Goal: Task Accomplishment & Management: Complete application form

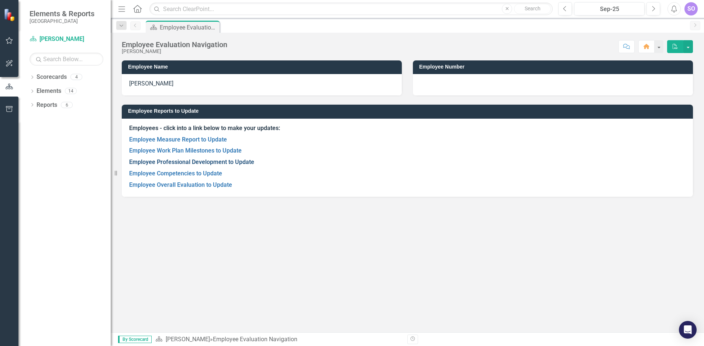
click at [207, 162] on link "Employee Professional Development to Update" at bounding box center [191, 162] width 125 height 7
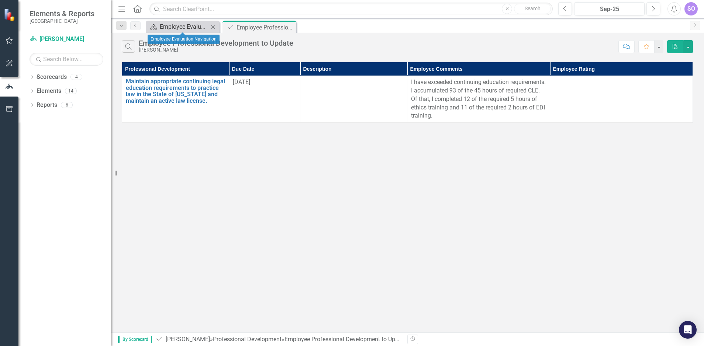
click at [183, 24] on div "Employee Evaluation Navigation" at bounding box center [184, 26] width 49 height 9
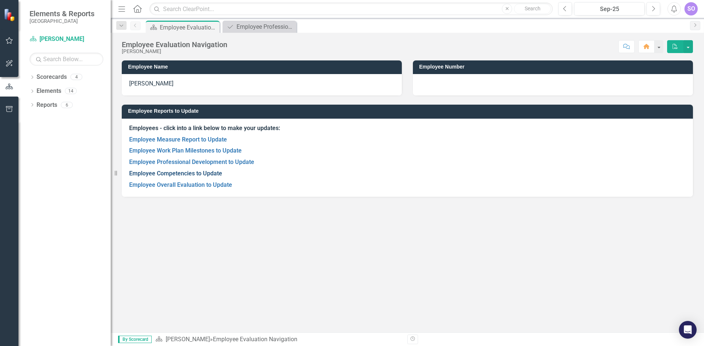
click at [194, 176] on link "Employee Competencies to Update" at bounding box center [175, 173] width 93 height 7
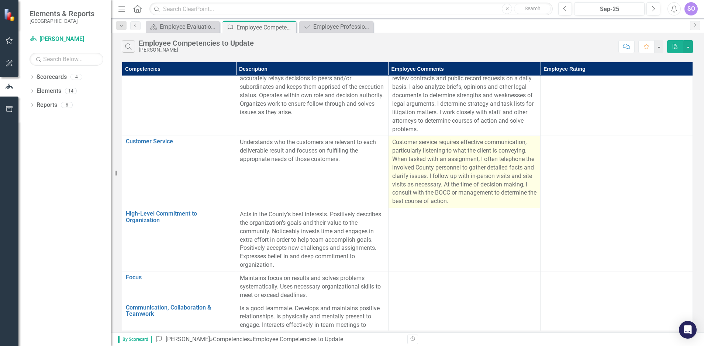
scroll to position [148, 0]
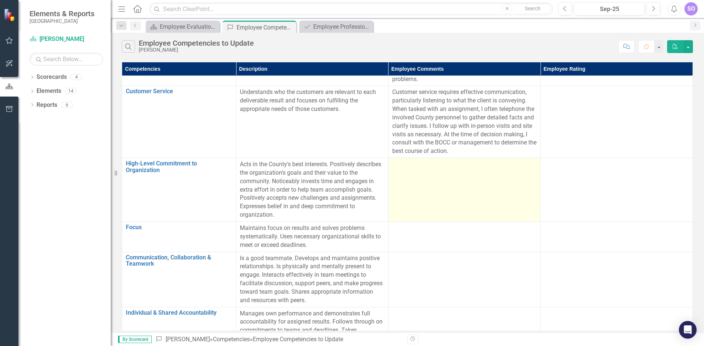
click at [417, 177] on td at bounding box center [464, 190] width 152 height 64
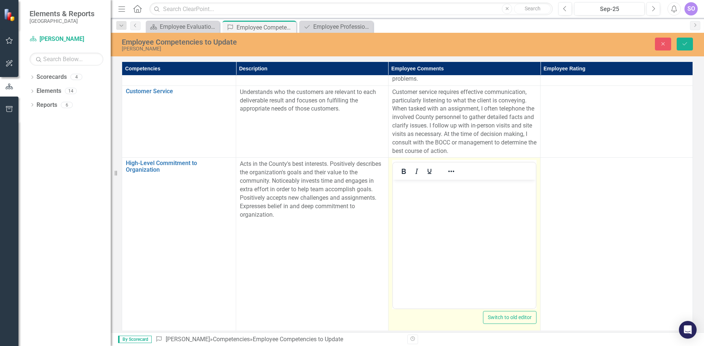
scroll to position [0, 0]
click at [416, 212] on body "Rich Text Area. Press ALT-0 for help." at bounding box center [463, 235] width 143 height 111
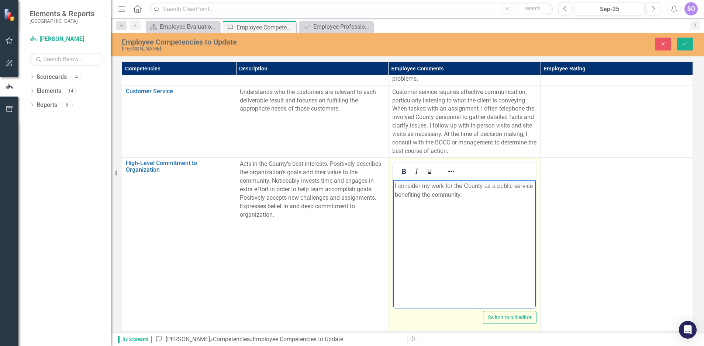
click at [425, 185] on p "I consider my work for the County as a public service benefiting the community." at bounding box center [463, 191] width 139 height 18
click at [419, 187] on p "My work for the County as a public service benefiting the community." at bounding box center [463, 191] width 139 height 18
click at [452, 186] on p "My work atthe County as a public service benefiting the community." at bounding box center [463, 191] width 139 height 18
click at [454, 186] on p "My work at the County as a public service benefiting the community." at bounding box center [463, 191] width 139 height 18
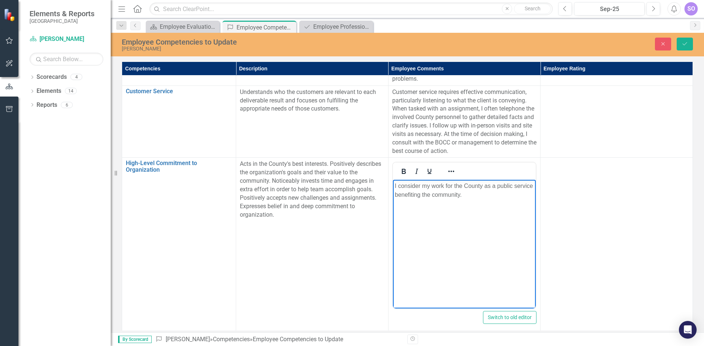
click at [410, 186] on p "I consider my work for the County as a public service benefiting the community." at bounding box center [463, 191] width 139 height 18
click at [474, 197] on p "I think of my work for the County as a public service benefiting the community." at bounding box center [463, 191] width 139 height 18
click at [490, 204] on body "I think of my work for the County as a public service benefiting the community." at bounding box center [463, 235] width 143 height 111
drag, startPoint x: 438, startPoint y: 204, endPoint x: 475, endPoint y: 196, distance: 38.1
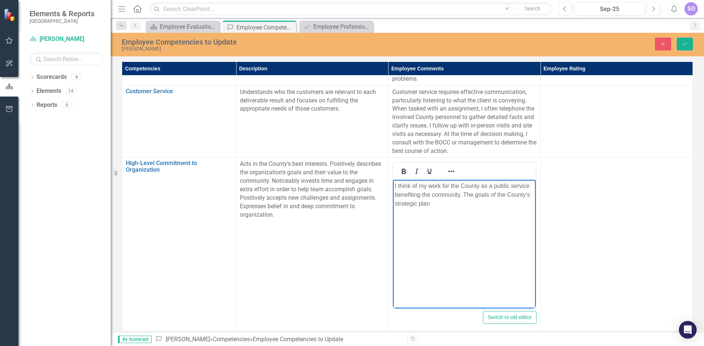
click at [475, 196] on p "I think of my work for the County as a public service benefiting the community.…" at bounding box center [463, 195] width 139 height 27
click at [448, 202] on p "I think of my work for the County as a public service benefiting the community.…" at bounding box center [463, 195] width 139 height 27
click at [440, 186] on p "I think of my work for the County as a public service benefiting the community.…" at bounding box center [463, 195] width 139 height 27
click at [514, 187] on p "I think of my work and the goals of the County as a public service benefiting t…" at bounding box center [463, 195] width 139 height 27
drag, startPoint x: 531, startPoint y: 205, endPoint x: 425, endPoint y: 204, distance: 105.9
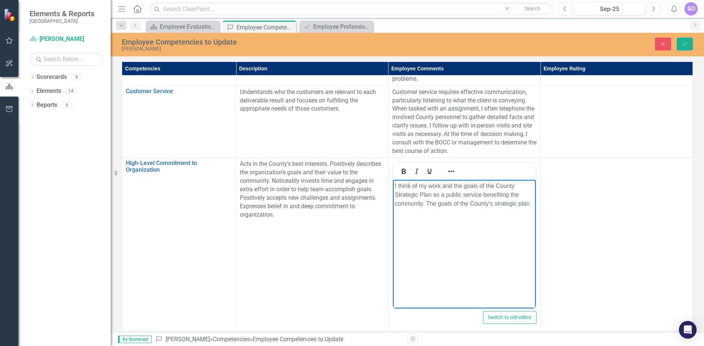
click at [425, 204] on p "I think of my work and the goals of the County Strategic Plan as a public servi…" at bounding box center [463, 195] width 139 height 27
click at [438, 215] on p "I think of my work and the goals of the County Strategic Plan as a public servi…" at bounding box center [463, 199] width 139 height 35
drag, startPoint x: 490, startPoint y: 204, endPoint x: 461, endPoint y: 203, distance: 28.1
click at [461, 203] on p "I think of my work and the goals of the County Strategic Plan as a public servi…" at bounding box center [463, 199] width 139 height 35
click at [415, 215] on p "I think of my work and the goals of the County Strategic Plan as a public servi…" at bounding box center [463, 199] width 139 height 35
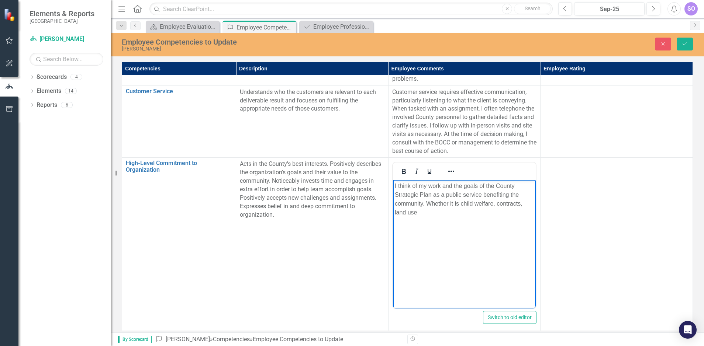
click at [523, 204] on p "I think of my work and the goals of the County Strategic Plan as a public servi…" at bounding box center [463, 199] width 139 height 35
click at [416, 213] on p "I think of my work and the goals of the County Strategic Plan as a public servi…" at bounding box center [463, 199] width 139 height 35
click at [520, 206] on p "I think of my work and the goals of the County Strategic Plan as a public servi…" at bounding box center [463, 199] width 139 height 35
click at [436, 214] on p "I think of my work and the goals of the County Strategic Plan as a public servi…" at bounding box center [463, 199] width 139 height 35
drag, startPoint x: 442, startPoint y: 187, endPoint x: 430, endPoint y: 193, distance: 13.4
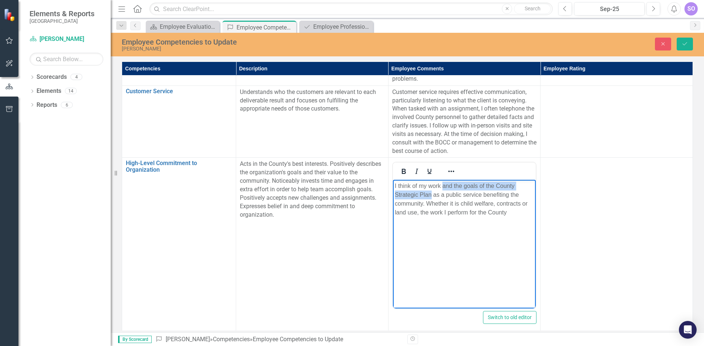
click at [430, 193] on p "I think of my work and the goals of the County Strategic Plan as a public servi…" at bounding box center [463, 199] width 139 height 35
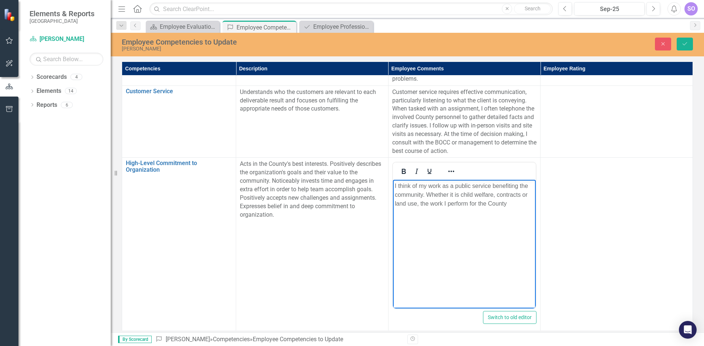
click at [518, 204] on p "I think of my work as a public service benefiting the community. Whether it is …" at bounding box center [463, 195] width 139 height 27
drag, startPoint x: 467, startPoint y: 212, endPoint x: 418, endPoint y: 217, distance: 49.6
click at [418, 217] on p "I think of my work as a public service benefiting the community. Whether it is …" at bounding box center [463, 199] width 139 height 35
click at [435, 211] on p "I think of my work as a public service benefiting the community. Whether it is …" at bounding box center [463, 199] width 139 height 35
click at [494, 210] on p "I think of my work as a public service benefiting the community. Whether it is …" at bounding box center [463, 199] width 139 height 35
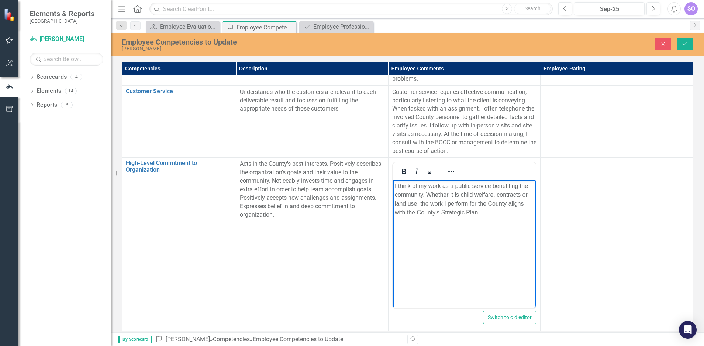
click at [492, 214] on p "I think of my work as a public service benefiting the community. Whether it is …" at bounding box center [463, 199] width 139 height 35
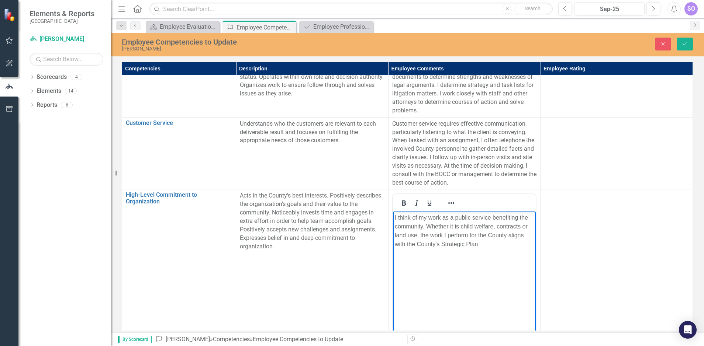
scroll to position [74, 0]
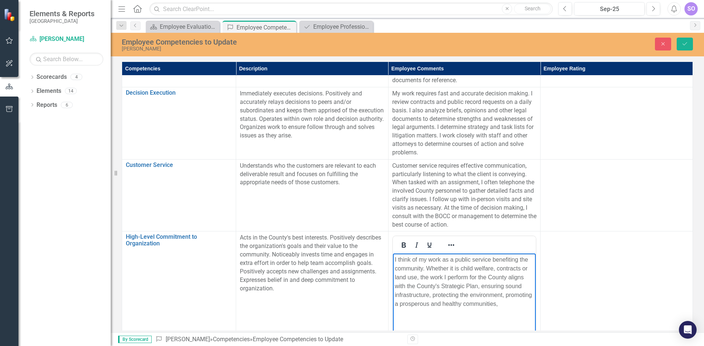
click at [399, 304] on p "I think of my work as a public service benefiting the community. Whether it is …" at bounding box center [463, 282] width 139 height 53
click at [503, 304] on p "I think of my work as a public service benefiting the community. Whether it is …" at bounding box center [463, 282] width 139 height 53
click at [455, 316] on p "I think of my work as a public service benefiting the community. Whether it is …" at bounding box center [463, 287] width 139 height 62
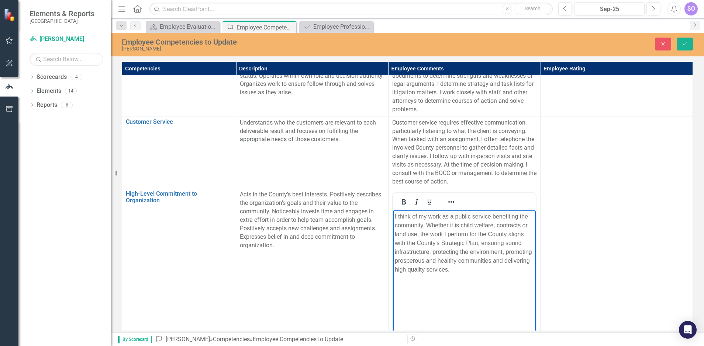
scroll to position [148, 0]
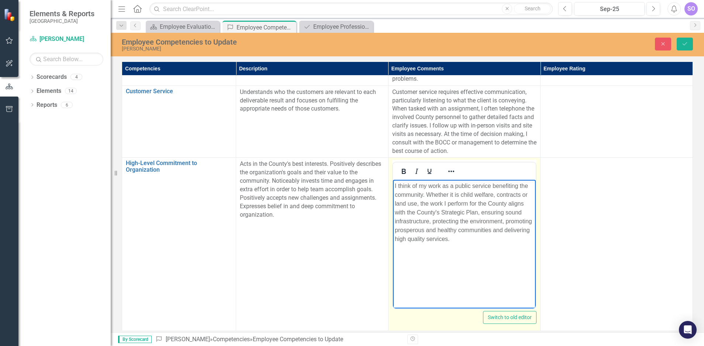
click at [463, 241] on p "I think of my work as a public service benefiting the community. Whether it is …" at bounding box center [463, 213] width 139 height 62
drag, startPoint x: 501, startPoint y: 238, endPoint x: 451, endPoint y: 240, distance: 50.6
click at [451, 239] on p "I think of my work as a public service benefiting the community. Whether it is …" at bounding box center [463, 213] width 139 height 62
click at [473, 249] on p "I think of my work as a public service benefiting the community. Whether it is …" at bounding box center [463, 217] width 139 height 71
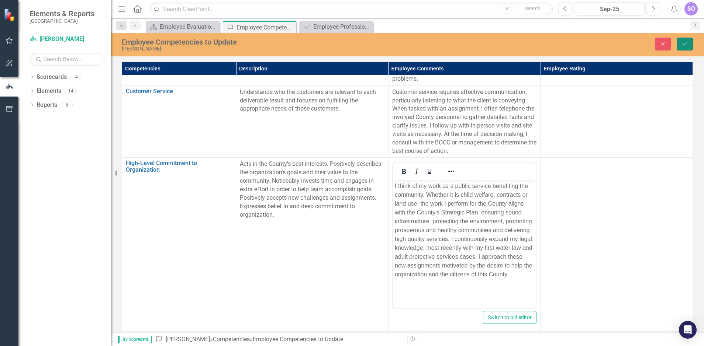
click at [683, 42] on icon "Save" at bounding box center [684, 43] width 7 height 5
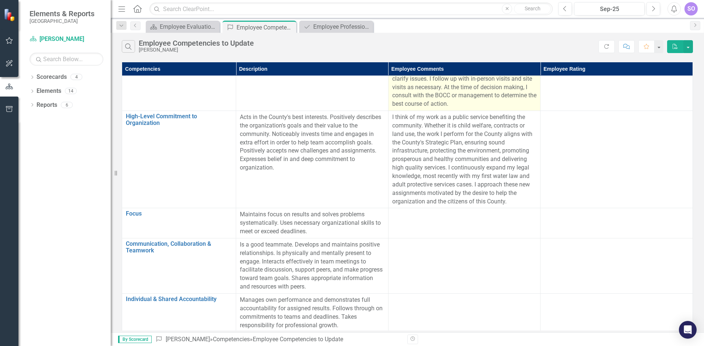
scroll to position [195, 0]
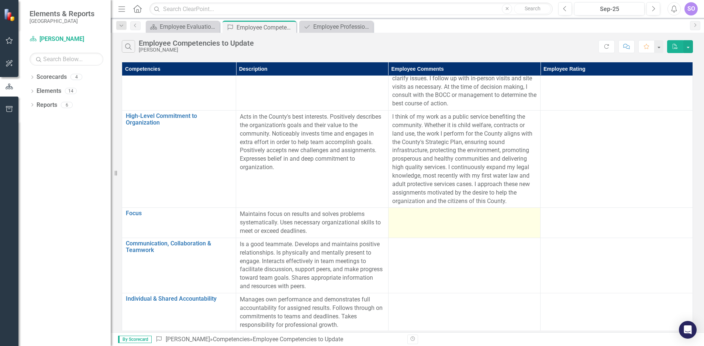
click at [424, 221] on td at bounding box center [464, 223] width 152 height 30
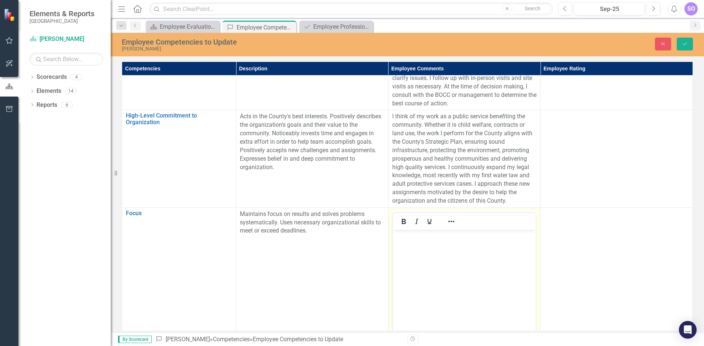
scroll to position [0, 0]
click at [423, 253] on body "Rich Text Area. Press ALT-0 for help." at bounding box center [463, 285] width 143 height 111
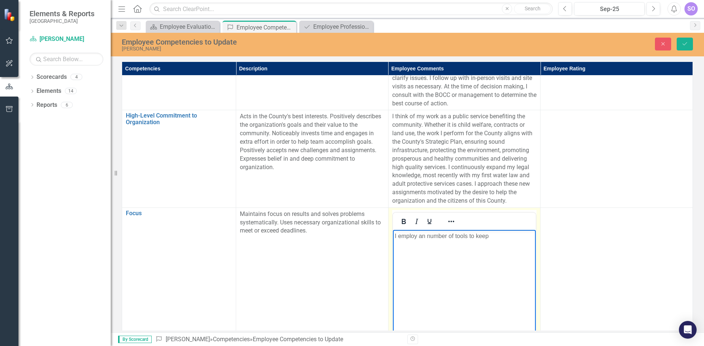
click at [502, 239] on p "I employ an number of tools to keep" at bounding box center [463, 236] width 139 height 9
click at [479, 249] on p "I employ an number of tools to keep myself focused on my tasks. I maintain a" at bounding box center [463, 241] width 139 height 18
click at [416, 243] on p "I employ an number of tools to keep myself focused on my tasks. I maintain a ta…" at bounding box center [463, 241] width 139 height 18
click at [506, 243] on p "I employ an number of tools to keep myself focused on my assignments. I maintai…" at bounding box center [463, 241] width 139 height 18
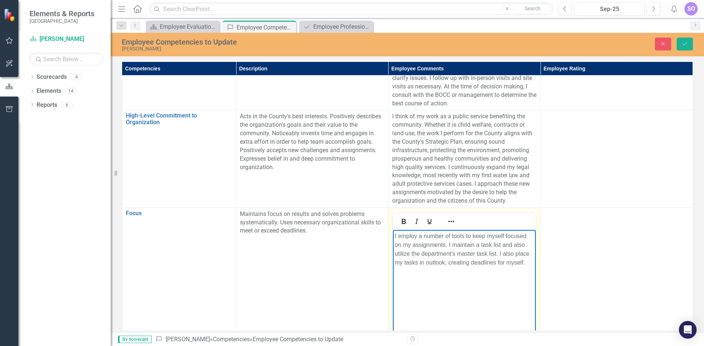
click at [436, 243] on p "I employ a number of tools to keep myself focused on my assignments. I maintain…" at bounding box center [463, 249] width 139 height 35
click at [529, 262] on p "I employ a number of tools to keep myself focused on my assignments. I maintain…" at bounding box center [463, 249] width 139 height 35
click at [454, 272] on p "I employ a number of tools to keep myself focused on my assignments. I maintain…" at bounding box center [463, 258] width 139 height 53
click at [506, 272] on p "I employ a number of tools to keep myself focused on my assignments. I maintain…" at bounding box center [463, 263] width 139 height 62
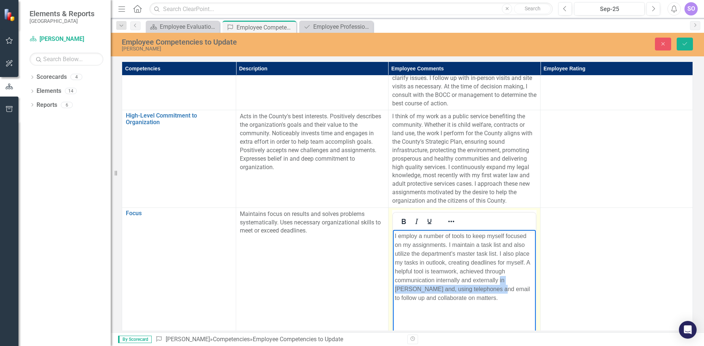
drag, startPoint x: 478, startPoint y: 289, endPoint x: 499, endPoint y: 280, distance: 22.6
click at [499, 280] on p "I employ a number of tools to keep myself focused on my assignments. I maintain…" at bounding box center [463, 267] width 139 height 71
click at [512, 292] on p "I employ a number of tools to keep myself focused on my assignments. I maintain…" at bounding box center [463, 263] width 139 height 62
click at [482, 291] on p "I employ a number of tools to keep myself focused on my assignments. I maintain…" at bounding box center [463, 263] width 139 height 62
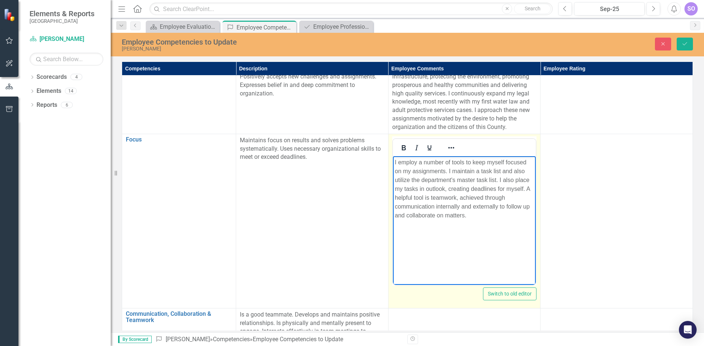
scroll to position [306, 0]
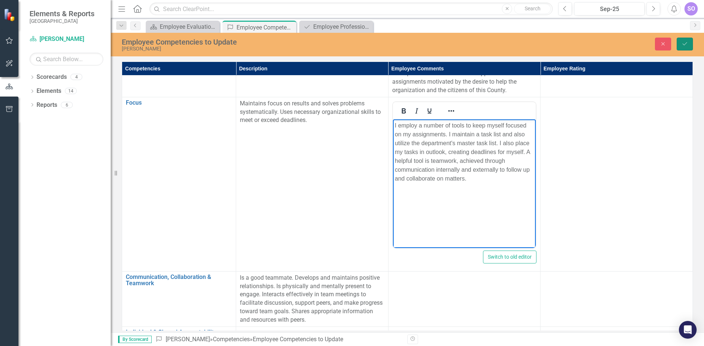
click at [684, 40] on button "Save" at bounding box center [685, 44] width 16 height 13
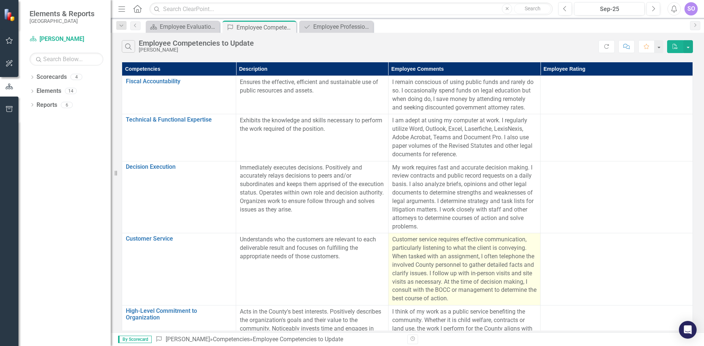
scroll to position [229, 0]
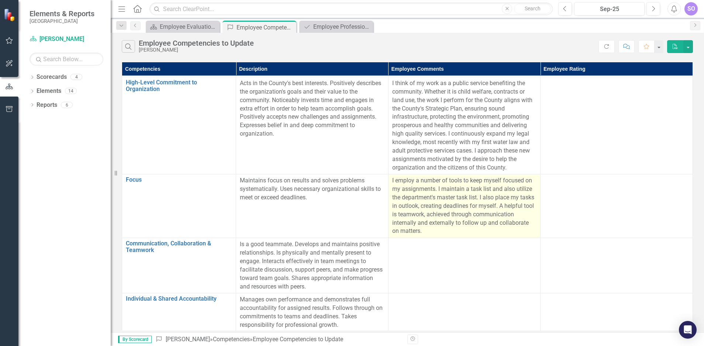
drag, startPoint x: 466, startPoint y: 231, endPoint x: 513, endPoint y: 204, distance: 53.9
click at [513, 204] on p "I employ a number of tools to keep myself focused on my assignments. I maintain…" at bounding box center [464, 206] width 145 height 59
click at [474, 212] on p "I employ a number of tools to keep myself focused on my assignments. I maintain…" at bounding box center [464, 206] width 145 height 59
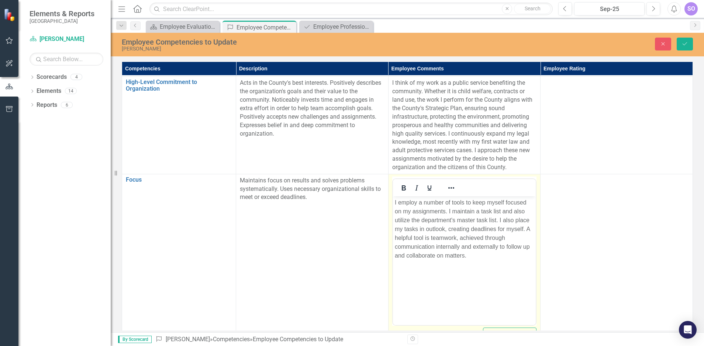
scroll to position [0, 0]
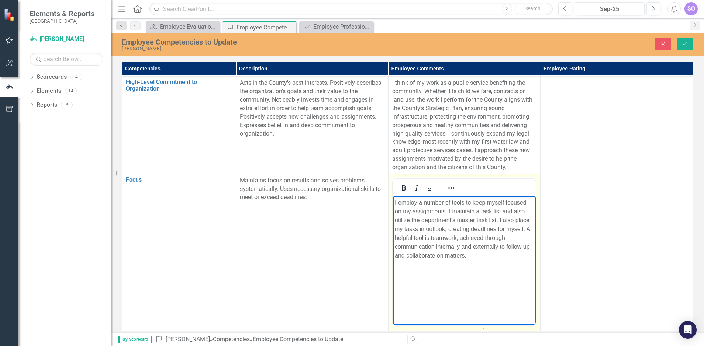
drag, startPoint x: 866, startPoint y: 408, endPoint x: 527, endPoint y: 233, distance: 382.1
click at [527, 233] on p "I employ a number of tools to keep myself focused on my assignments. I maintain…" at bounding box center [463, 229] width 139 height 62
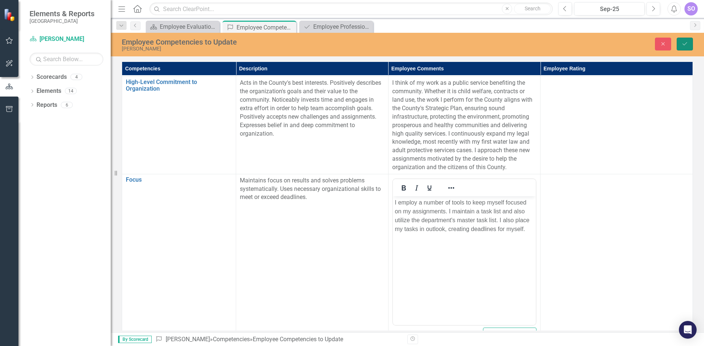
click at [683, 39] on button "Save" at bounding box center [685, 44] width 16 height 13
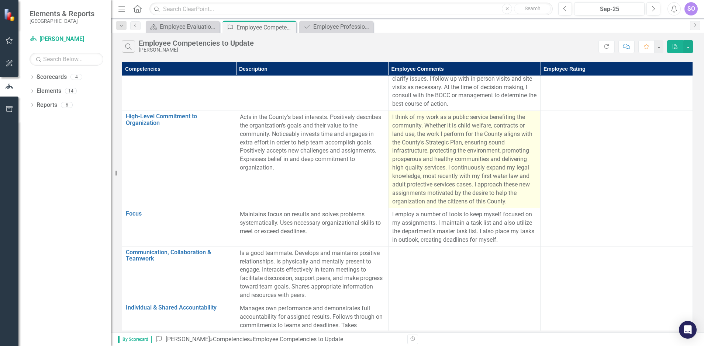
scroll to position [204, 0]
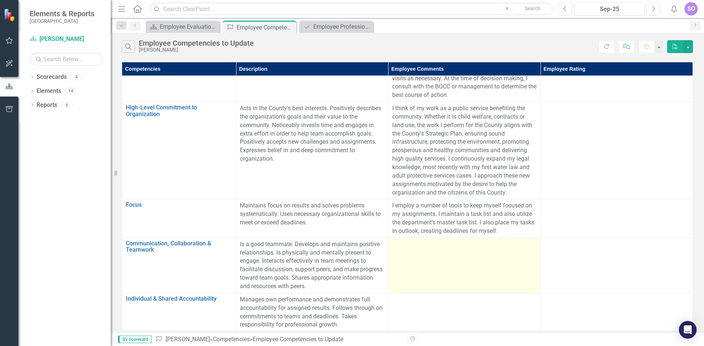
click at [415, 255] on td at bounding box center [464, 265] width 152 height 55
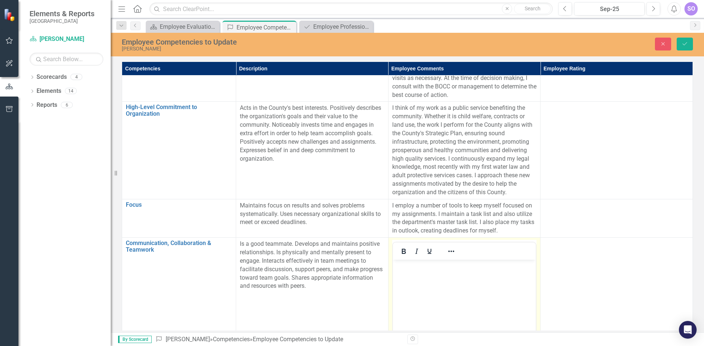
scroll to position [0, 0]
click at [414, 271] on body "Rich Text Area. Press ALT-0 for help." at bounding box center [463, 315] width 143 height 111
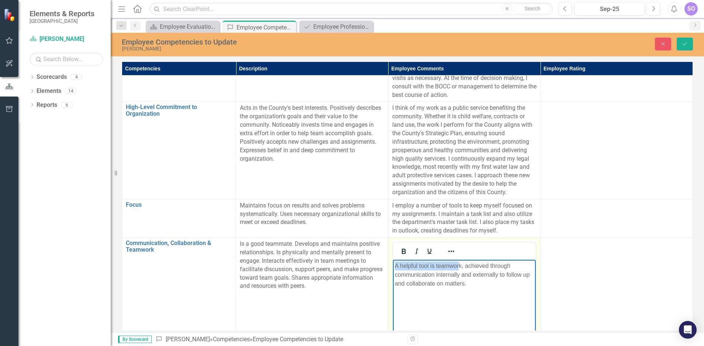
drag, startPoint x: 459, startPoint y: 265, endPoint x: 383, endPoint y: 261, distance: 76.5
click at [392, 261] on html "A helpful tool is teamwork, achieved through communication internally and exter…" at bounding box center [463, 315] width 143 height 111
drag, startPoint x: 503, startPoint y: 266, endPoint x: 518, endPoint y: 264, distance: 15.3
click at [518, 264] on p "Teamwork is an effective tool in handling ans solving assignments. achieved thr…" at bounding box center [463, 279] width 139 height 35
click at [503, 279] on p "Teamwork is an effective tool in handling and solving assignments. achieved thr…" at bounding box center [463, 279] width 139 height 35
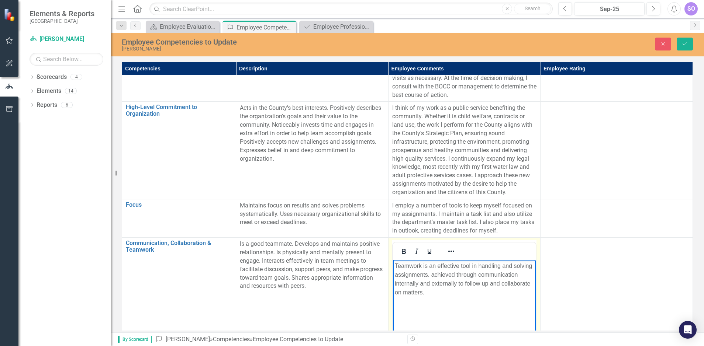
click at [430, 275] on p "Teamwork is an effective tool in handling and solving assignments. achieved thr…" at bounding box center [463, 279] width 139 height 35
drag, startPoint x: 473, startPoint y: 286, endPoint x: 429, endPoint y: 284, distance: 44.3
click at [429, 284] on p "Teamwork is an effective tool in handling and solving assignments. The most eff…" at bounding box center [463, 284] width 139 height 44
click at [467, 283] on p "Teamwork is an effective tool in handling and solving assignments. The most eff…" at bounding box center [463, 279] width 139 height 35
click at [402, 303] on p "Teamwork is an effective tool in handling and solving assignments. The most eff…" at bounding box center [463, 284] width 139 height 44
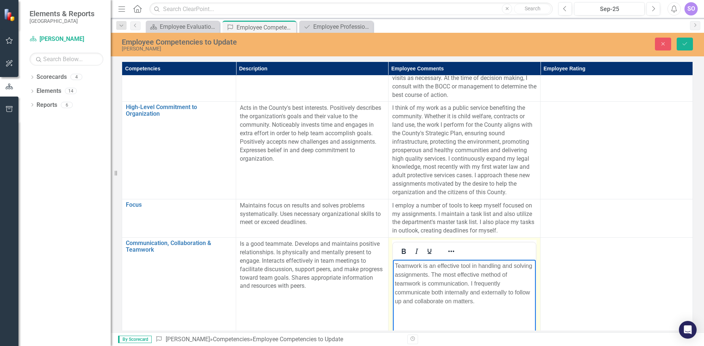
click at [487, 303] on p "Teamwork is an effective tool in handling and solving assignments. The most eff…" at bounding box center [463, 284] width 139 height 44
drag, startPoint x: 476, startPoint y: 309, endPoint x: 477, endPoint y: 298, distance: 11.1
click at [477, 298] on p "Teamwork is an effective tool in handling and solving assignments. The most eff…" at bounding box center [463, 288] width 139 height 53
click at [479, 303] on p "Teamwork is an effective tool in handling and solving assignments. The most eff…" at bounding box center [463, 288] width 139 height 53
click at [474, 304] on p "Teamwork is an effective tool in handling and solving assignments. The most eff…" at bounding box center [463, 288] width 139 height 53
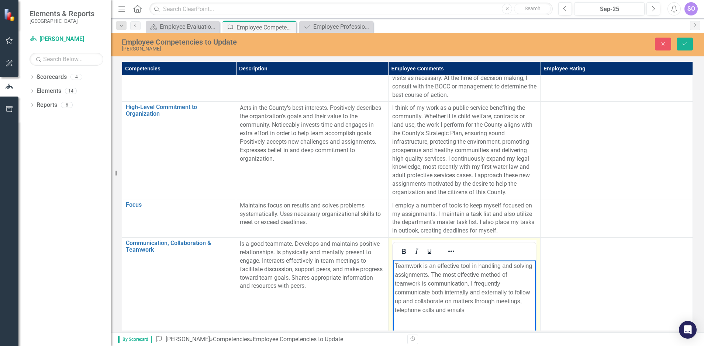
click at [470, 312] on p "Teamwork is an effective tool in handling and solving assignments. The most eff…" at bounding box center [463, 288] width 139 height 53
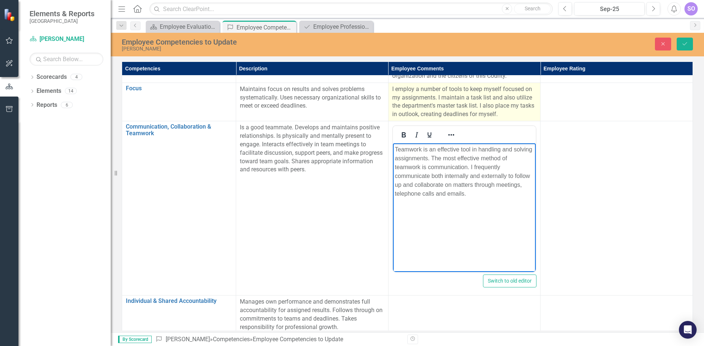
scroll to position [322, 0]
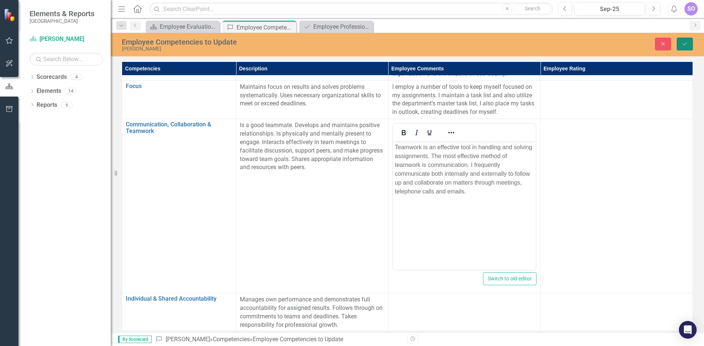
click at [681, 43] on button "Save" at bounding box center [685, 44] width 16 height 13
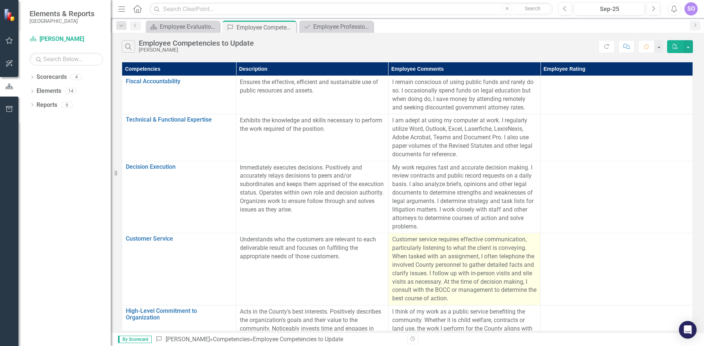
scroll to position [204, 0]
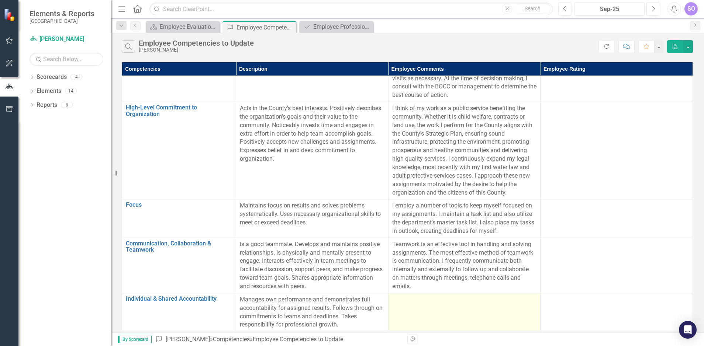
click at [405, 303] on div at bounding box center [464, 300] width 145 height 9
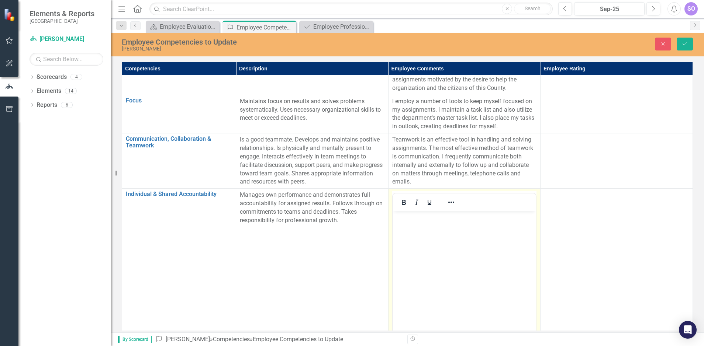
scroll to position [314, 0]
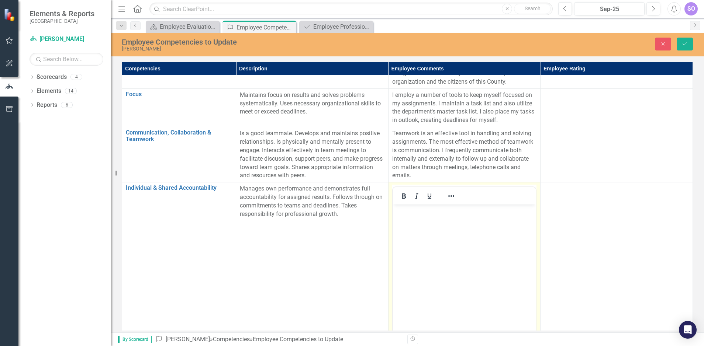
click at [413, 242] on body "Rich Text Area. Press ALT-0 for help." at bounding box center [463, 260] width 143 height 111
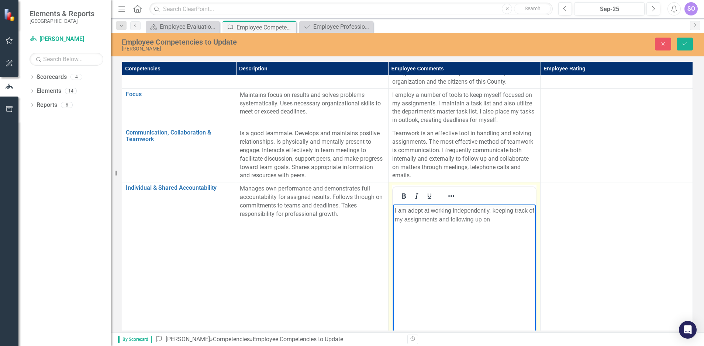
click at [509, 217] on p "I am adept at working independently, keeping track of my assignments and follow…" at bounding box center [463, 216] width 139 height 18
click at [419, 236] on p "I am adept at working independently, keeping track of my assignments and follow…" at bounding box center [463, 229] width 139 height 44
drag, startPoint x: 415, startPoint y: 240, endPoint x: 416, endPoint y: 236, distance: 4.7
click at [428, 224] on p "I am adept at working independently, keeping track of my assignments and follow…" at bounding box center [463, 229] width 139 height 44
click at [475, 247] on p "I am adept at working independently, keeping track of my assignments and follow…" at bounding box center [463, 229] width 139 height 44
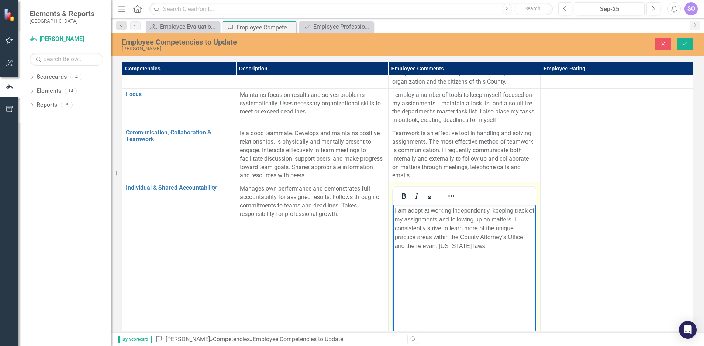
click at [509, 227] on p "I am adept at working independently, keeping track of my assignments and follow…" at bounding box center [463, 229] width 139 height 44
click at [456, 260] on body "I am adept at working independently, keeping track of my assignments and follow…" at bounding box center [463, 260] width 143 height 111
click at [487, 247] on p "I am adept at working independently, keeping track of my assignments and follow…" at bounding box center [463, 229] width 139 height 44
click at [685, 42] on icon "Save" at bounding box center [684, 43] width 7 height 5
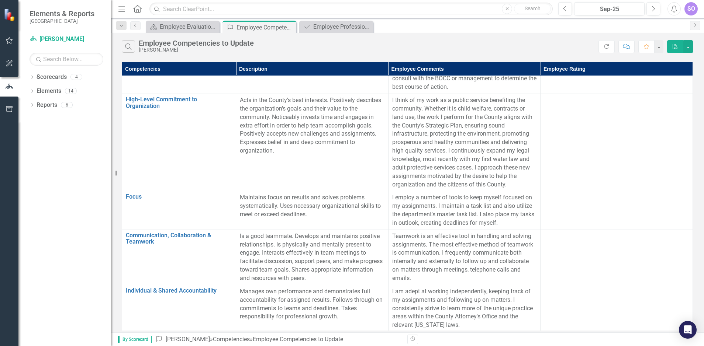
scroll to position [212, 0]
click at [174, 27] on div "Employee Evaluation Navigation" at bounding box center [184, 26] width 49 height 9
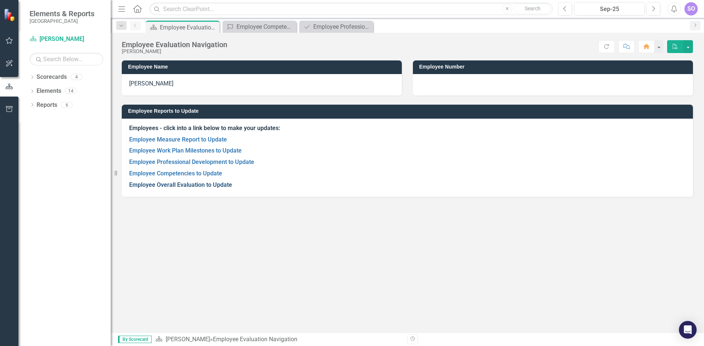
click at [210, 188] on link "Employee Overall Evaluation to Update" at bounding box center [180, 184] width 103 height 7
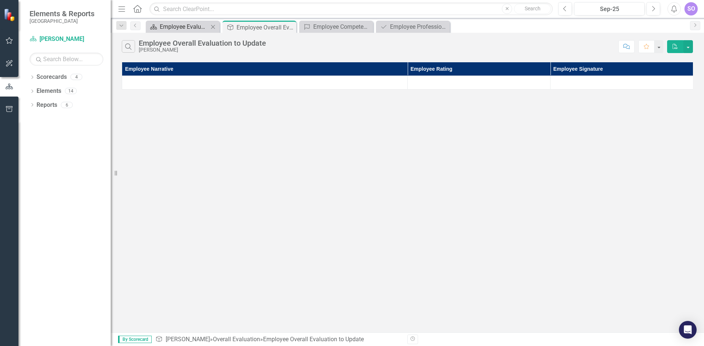
click at [174, 29] on div "Employee Evaluation Navigation" at bounding box center [184, 26] width 49 height 9
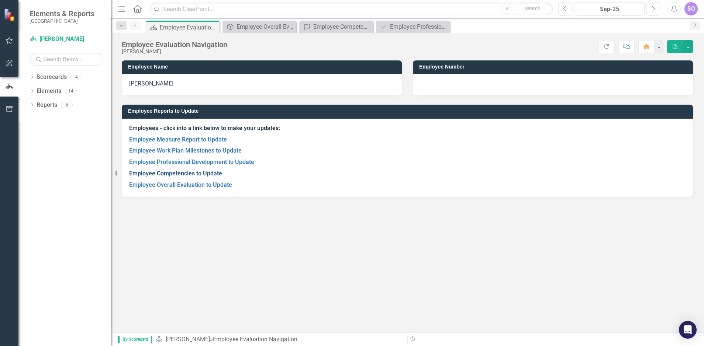
click at [183, 176] on link "Employee Competencies to Update" at bounding box center [175, 173] width 93 height 7
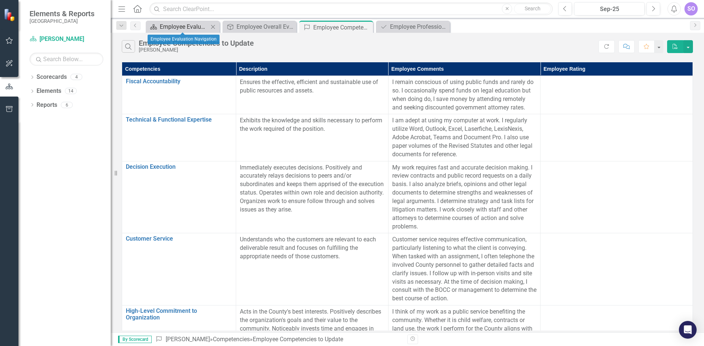
click at [183, 24] on div "Employee Evaluation Navigation" at bounding box center [184, 26] width 49 height 9
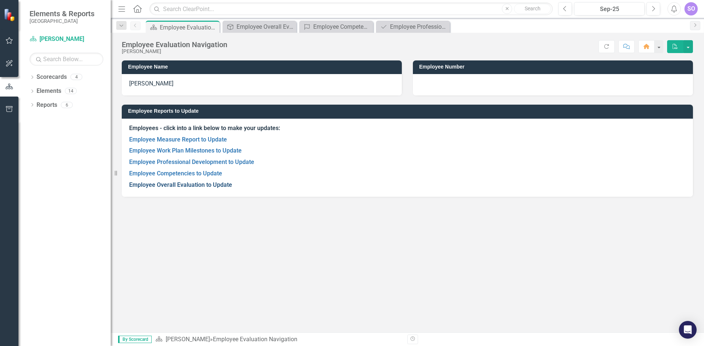
click at [174, 184] on link "Employee Overall Evaluation to Update" at bounding box center [180, 184] width 103 height 7
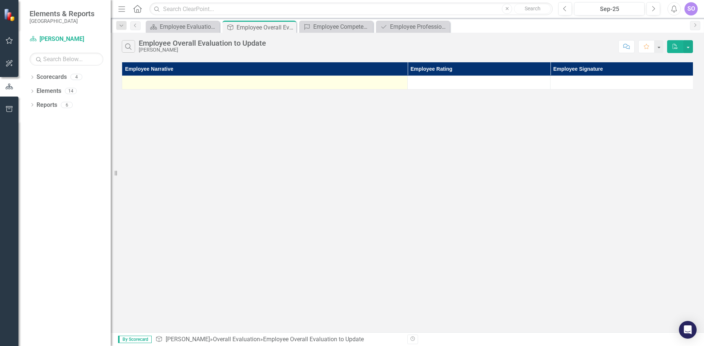
click at [214, 84] on div at bounding box center [265, 82] width 278 height 9
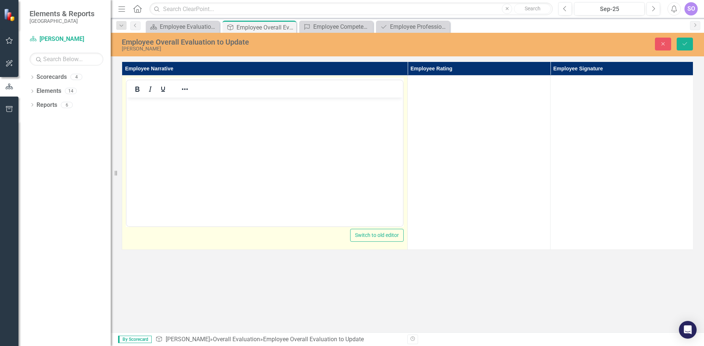
click at [212, 104] on p "Rich Text Area. Press ALT-0 for help." at bounding box center [264, 104] width 273 height 9
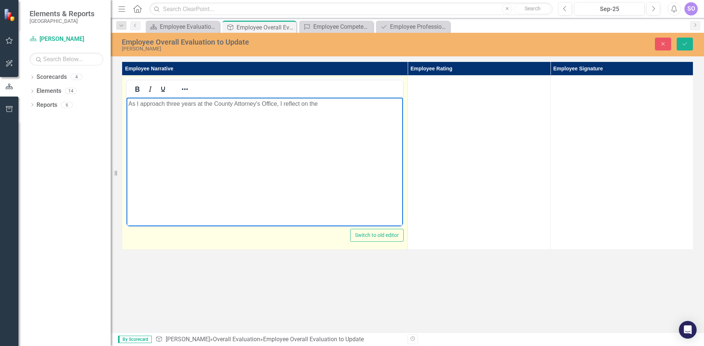
click at [333, 105] on p "As I approach three years at the County Attorney's Office, I reflect on the" at bounding box center [264, 104] width 273 height 9
click at [312, 104] on p "As I approach three years at the County Attorney's Office, I reflect on the gro…" at bounding box center [264, 104] width 273 height 9
drag, startPoint x: 345, startPoint y: 104, endPoint x: 336, endPoint y: 104, distance: 8.9
click at [328, 105] on p "As I approach three years at the County Attorney's Office, I reflect on my grow…" at bounding box center [264, 104] width 273 height 9
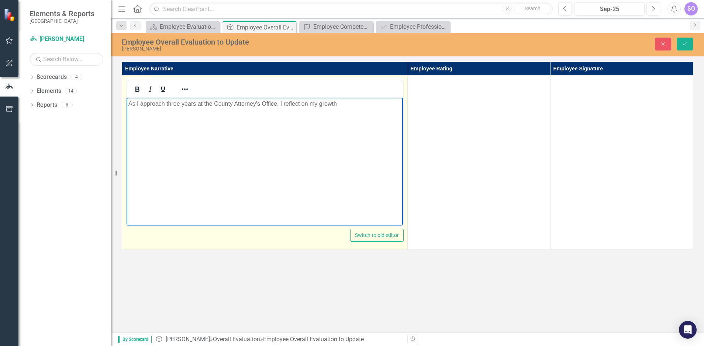
click at [338, 104] on p "As I approach three years at the County Attorney's Office, I reflect on my grow…" at bounding box center [264, 104] width 273 height 9
drag, startPoint x: 220, startPoint y: 113, endPoint x: 136, endPoint y: 114, distance: 84.1
click at [136, 114] on p "As I approach three years at the County Attorney's Office, I reflect on my grow…" at bounding box center [264, 109] width 273 height 18
drag, startPoint x: 399, startPoint y: 104, endPoint x: 339, endPoint y: 101, distance: 60.9
click at [339, 101] on p "As I approach three years at the County Attorney's Office, I reflect on my grow…" at bounding box center [264, 109] width 273 height 18
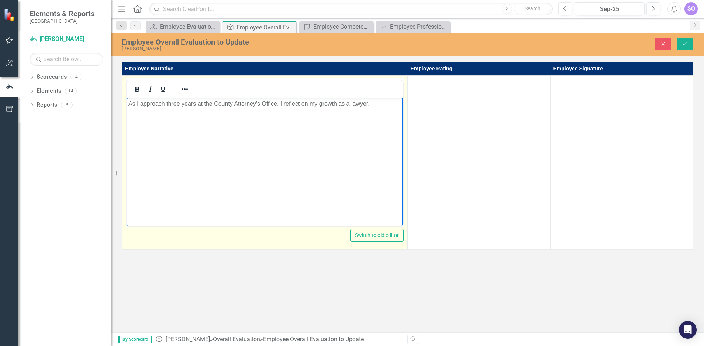
click at [389, 104] on p "As I approach three years at the County Attorney's Office, I reflect on my grow…" at bounding box center [264, 104] width 273 height 9
drag, startPoint x: 380, startPoint y: 113, endPoint x: 371, endPoint y: 102, distance: 13.8
click at [371, 102] on p "As I approach three years at the County Attorney's Office, I reflect on my grow…" at bounding box center [264, 109] width 273 height 18
click at [199, 124] on p "As I approach three years at the County Attorney's Office, I reflect on my grow…" at bounding box center [264, 113] width 273 height 27
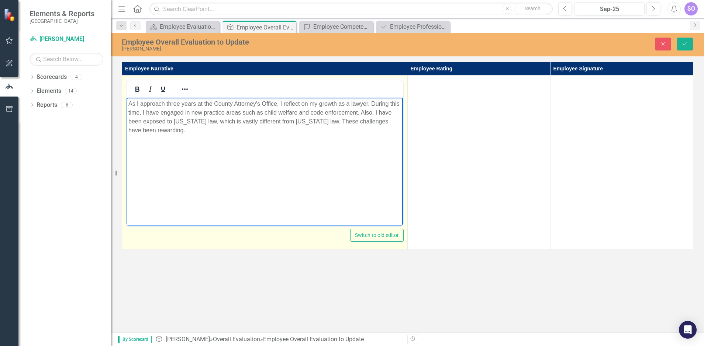
click at [129, 131] on p "As I approach three years at the County Attorney's Office, I reflect on my grow…" at bounding box center [264, 117] width 273 height 35
click at [174, 130] on p "As I approach three years at the County Attorney's Office, I reflect on my grow…" at bounding box center [264, 117] width 273 height 35
click at [237, 128] on p "As I approach three years at the County Attorney's Office, I reflect on my grow…" at bounding box center [264, 117] width 273 height 35
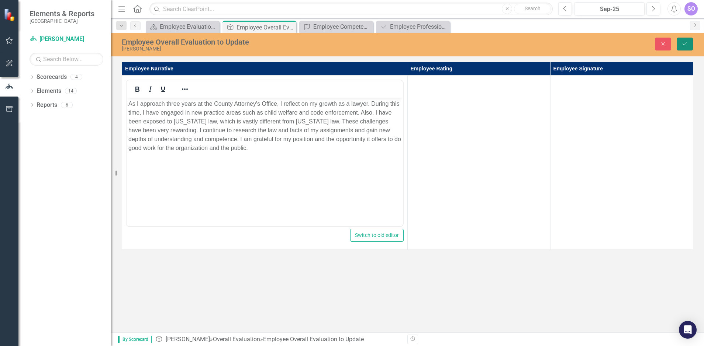
click at [687, 41] on button "Save" at bounding box center [685, 44] width 16 height 13
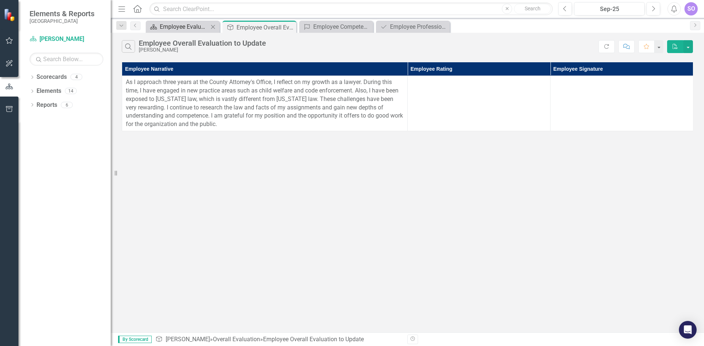
click at [185, 26] on div "Employee Evaluation Navigation" at bounding box center [184, 26] width 49 height 9
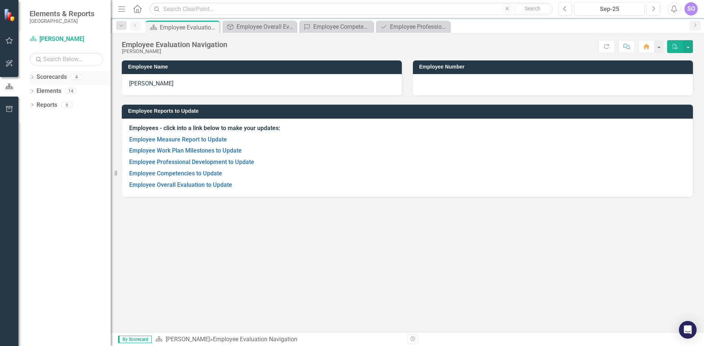
click at [52, 79] on link "Scorecards" at bounding box center [52, 77] width 30 height 8
click at [49, 92] on link "Elements" at bounding box center [49, 91] width 25 height 8
click at [51, 110] on div "Reports" at bounding box center [47, 105] width 21 height 12
click at [693, 8] on div "SO" at bounding box center [690, 8] width 13 height 13
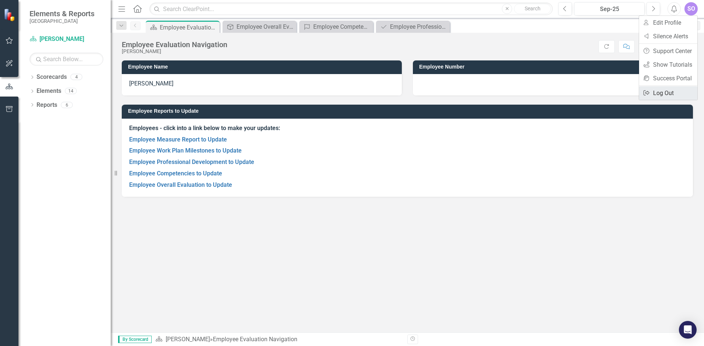
click at [666, 94] on link "Logout Log Out" at bounding box center [668, 93] width 58 height 14
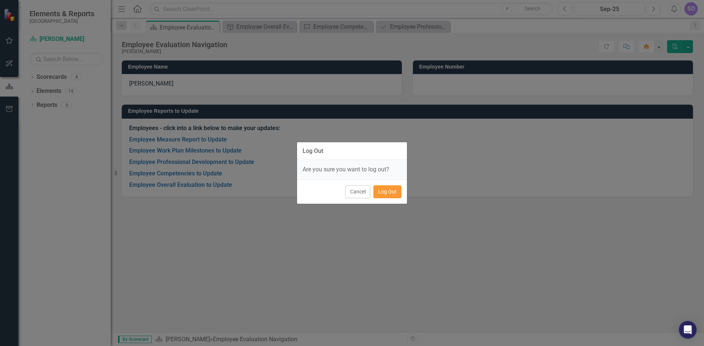
click at [380, 190] on button "Log Out" at bounding box center [387, 192] width 28 height 13
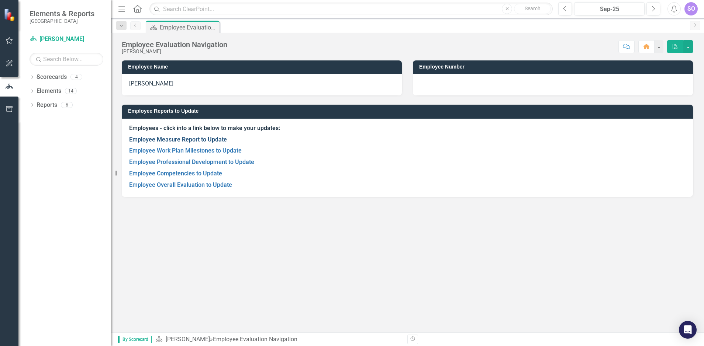
click at [174, 140] on link "Employee Measure Report to Update" at bounding box center [178, 139] width 98 height 7
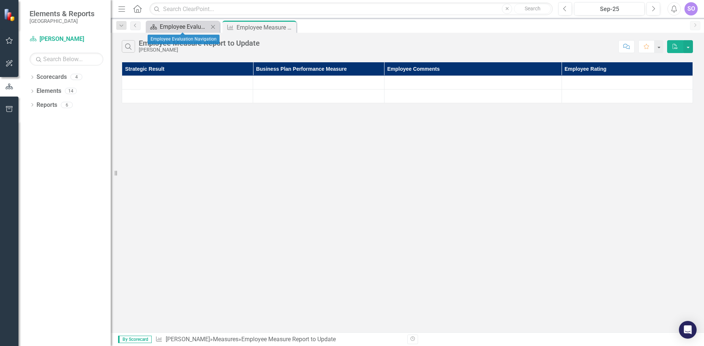
click at [187, 25] on div "Employee Evaluation Navigation" at bounding box center [184, 26] width 49 height 9
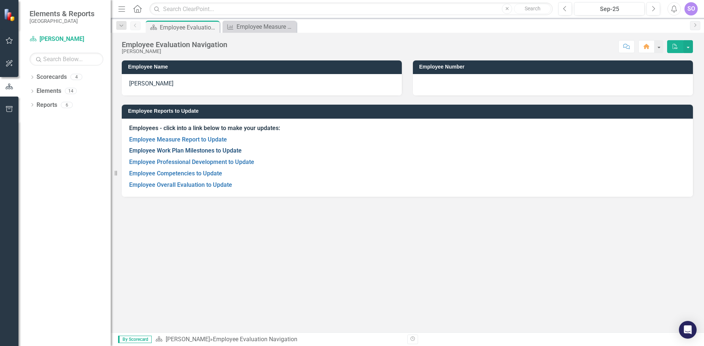
click at [202, 151] on link "Employee Work Plan Milestones to Update" at bounding box center [185, 150] width 113 height 7
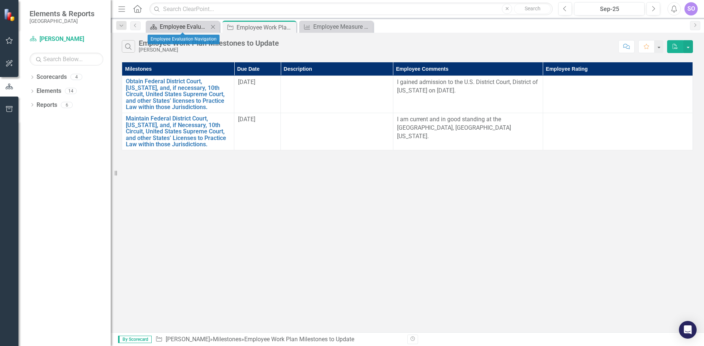
click at [177, 24] on div "Employee Evaluation Navigation" at bounding box center [184, 26] width 49 height 9
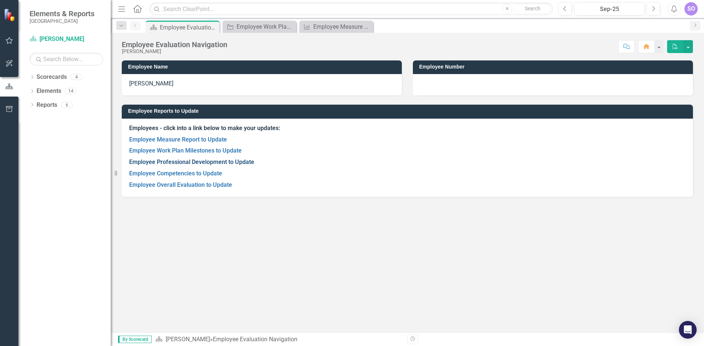
click at [192, 161] on link "Employee Professional Development to Update" at bounding box center [191, 162] width 125 height 7
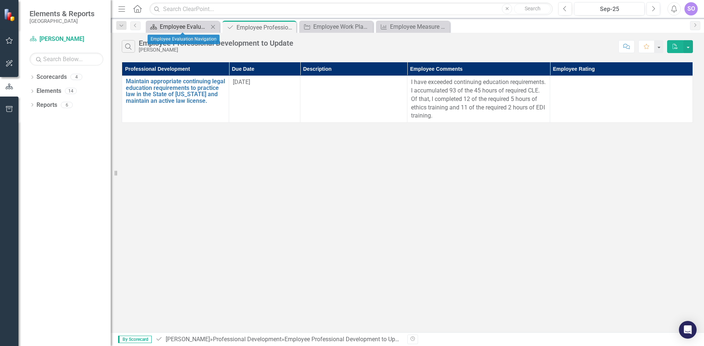
click at [192, 26] on div "Employee Evaluation Navigation" at bounding box center [184, 26] width 49 height 9
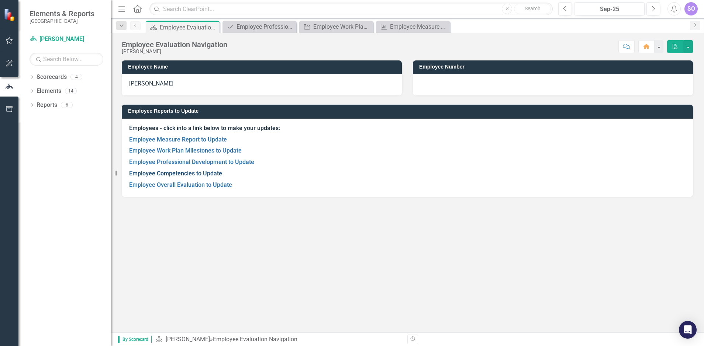
click at [198, 174] on link "Employee Competencies to Update" at bounding box center [175, 173] width 93 height 7
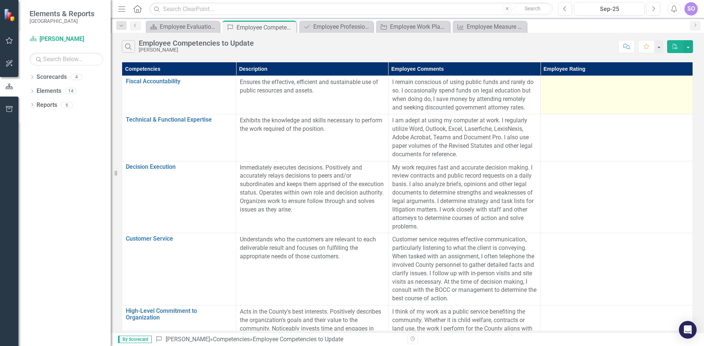
click at [568, 89] on td at bounding box center [616, 95] width 152 height 38
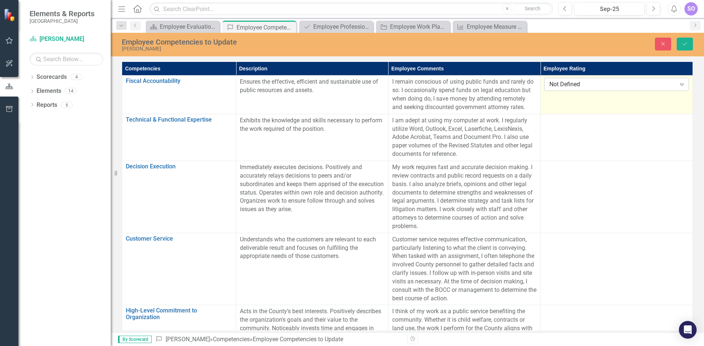
click at [683, 84] on icon "Expand" at bounding box center [681, 85] width 7 height 6
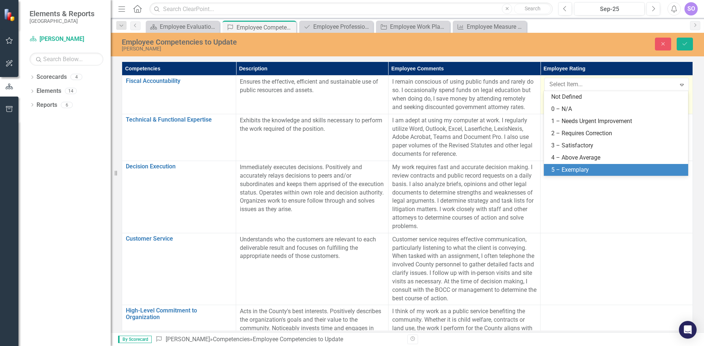
click at [602, 168] on div "5 – Exemplary" at bounding box center [617, 170] width 132 height 8
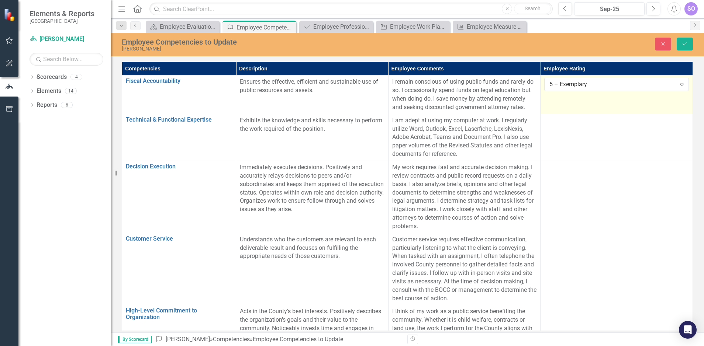
click at [660, 102] on td "5 – Exemplary Expand" at bounding box center [616, 95] width 152 height 38
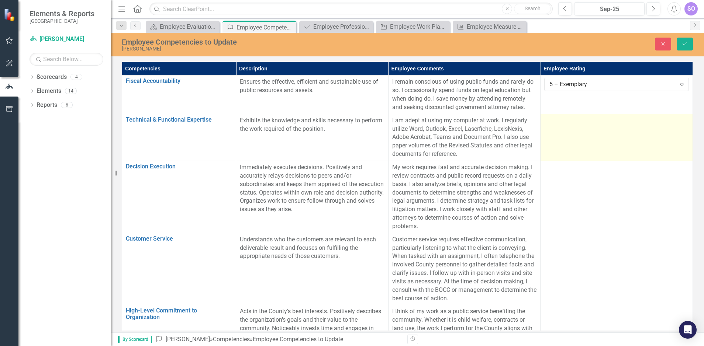
click at [598, 138] on td at bounding box center [616, 137] width 152 height 47
drag, startPoint x: 598, startPoint y: 138, endPoint x: 681, endPoint y: 124, distance: 83.9
click at [681, 124] on icon "Expand" at bounding box center [681, 123] width 7 height 6
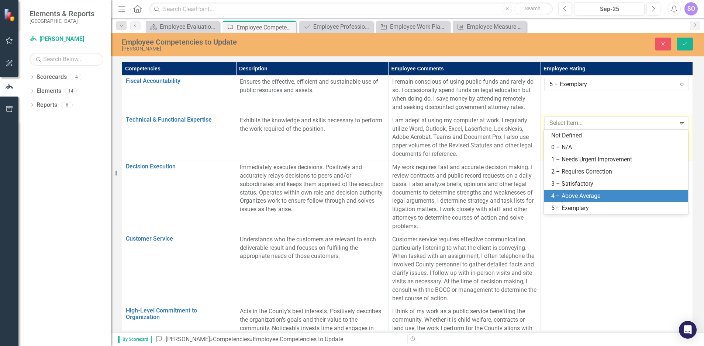
click at [610, 196] on div "4 – Above Average" at bounding box center [617, 196] width 132 height 8
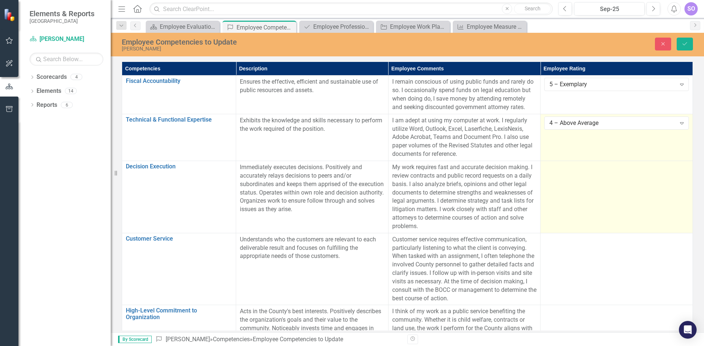
click at [595, 200] on td at bounding box center [616, 197] width 152 height 72
click at [682, 169] on icon "Expand" at bounding box center [681, 170] width 7 height 6
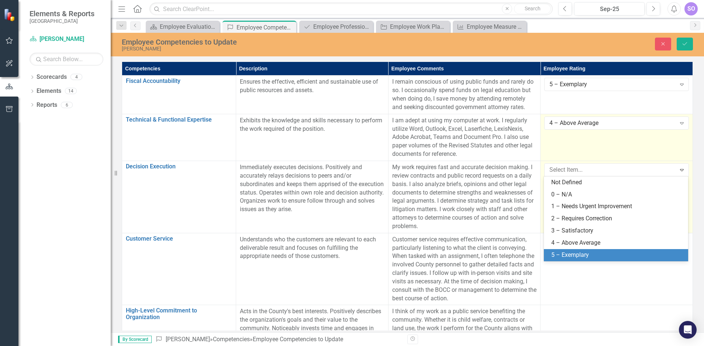
click at [609, 253] on div "5 – Exemplary" at bounding box center [617, 255] width 132 height 8
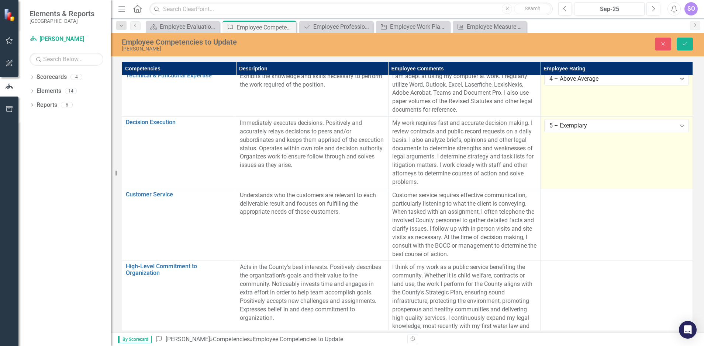
scroll to position [74, 0]
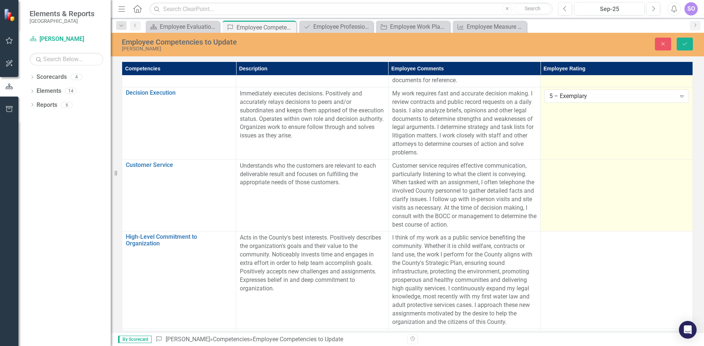
click at [575, 190] on td at bounding box center [616, 195] width 152 height 72
click at [680, 168] on icon "Expand" at bounding box center [681, 169] width 7 height 6
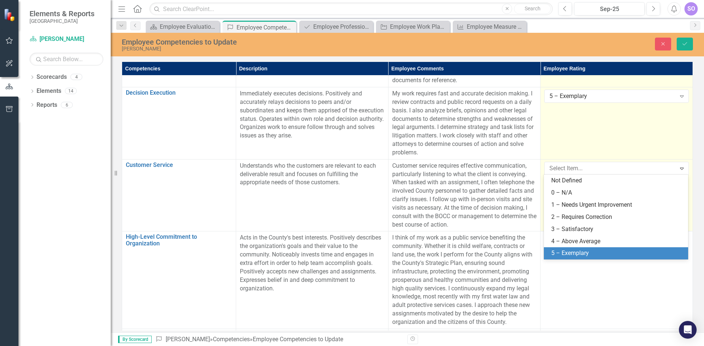
click at [622, 251] on div "5 – Exemplary" at bounding box center [617, 253] width 132 height 8
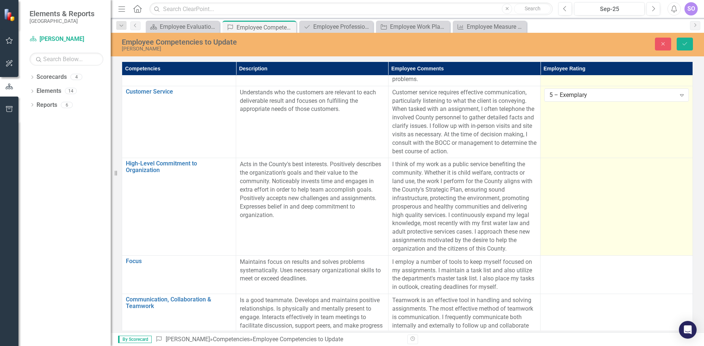
scroll to position [148, 0]
click at [589, 203] on td at bounding box center [616, 206] width 152 height 97
drag, startPoint x: 589, startPoint y: 203, endPoint x: 681, endPoint y: 166, distance: 99.1
click at [681, 166] on icon "Expand" at bounding box center [681, 167] width 7 height 6
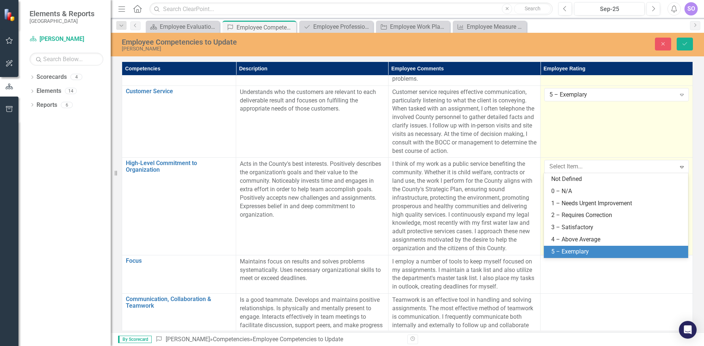
click at [610, 251] on div "5 – Exemplary" at bounding box center [617, 252] width 132 height 8
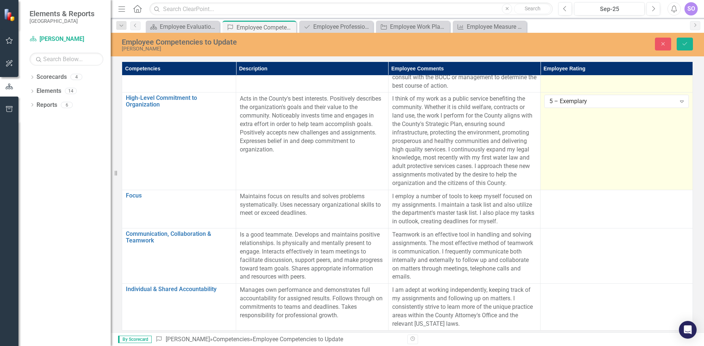
scroll to position [217, 0]
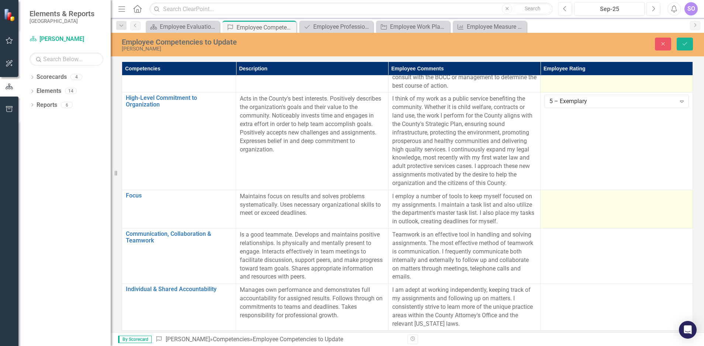
click at [592, 207] on td at bounding box center [616, 209] width 152 height 38
drag, startPoint x: 592, startPoint y: 207, endPoint x: 678, endPoint y: 194, distance: 87.6
click at [678, 196] on icon "Expand" at bounding box center [681, 199] width 7 height 6
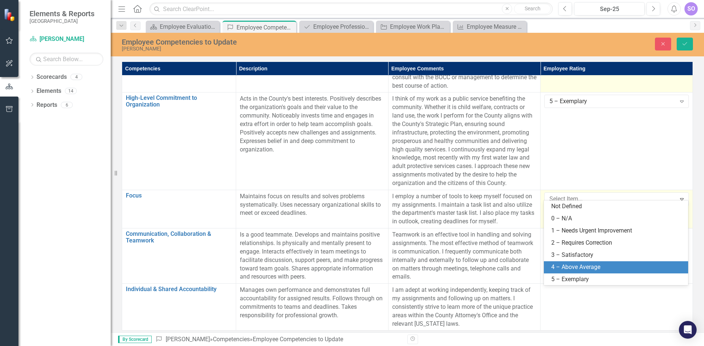
click at [618, 264] on div "4 – Above Average" at bounding box center [617, 267] width 132 height 8
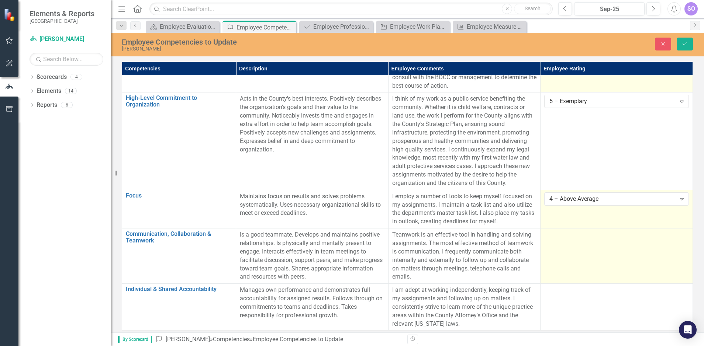
click at [618, 258] on td at bounding box center [616, 256] width 152 height 55
click at [679, 235] on icon "Expand" at bounding box center [681, 238] width 7 height 6
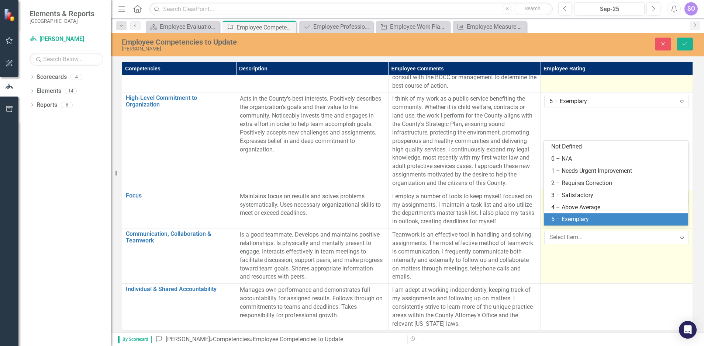
click at [594, 217] on div "5 – Exemplary" at bounding box center [617, 219] width 132 height 8
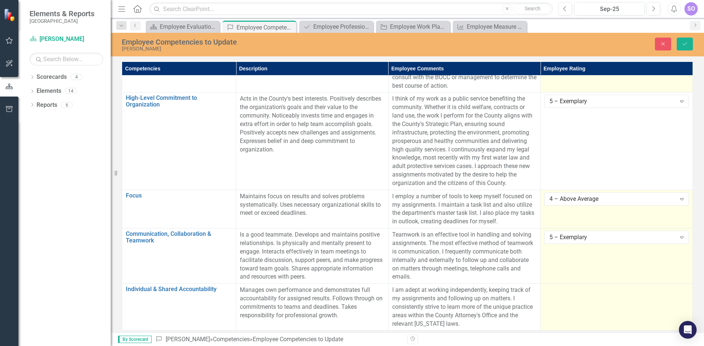
click at [595, 298] on td at bounding box center [616, 307] width 152 height 47
click at [640, 298] on td at bounding box center [616, 307] width 152 height 47
click at [600, 302] on td at bounding box center [616, 307] width 152 height 47
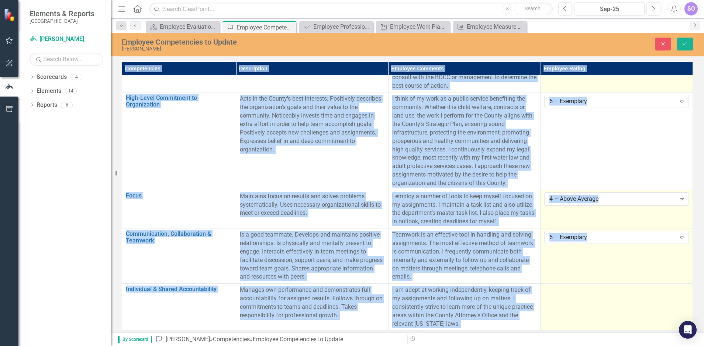
click at [600, 302] on td at bounding box center [616, 307] width 152 height 47
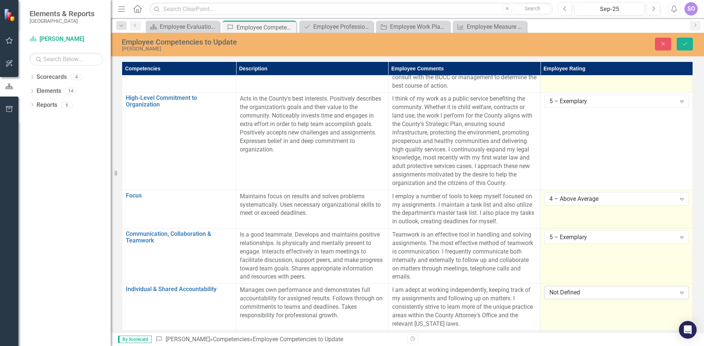
click at [672, 289] on div "Not Defined" at bounding box center [612, 293] width 126 height 8
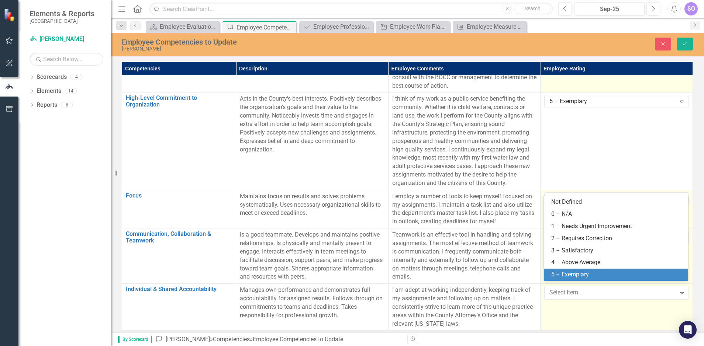
click at [611, 274] on div "5 – Exemplary" at bounding box center [617, 275] width 132 height 8
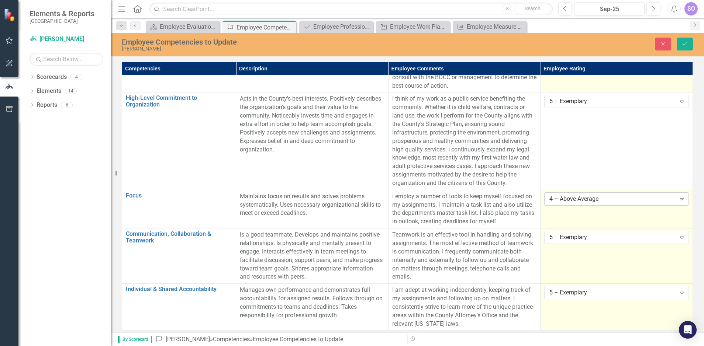
click at [615, 196] on div "4 – Above Average" at bounding box center [612, 199] width 126 height 8
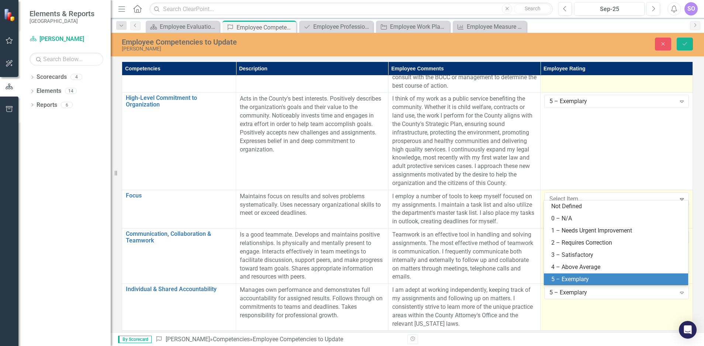
click at [590, 278] on div "5 – Exemplary" at bounding box center [617, 280] width 132 height 8
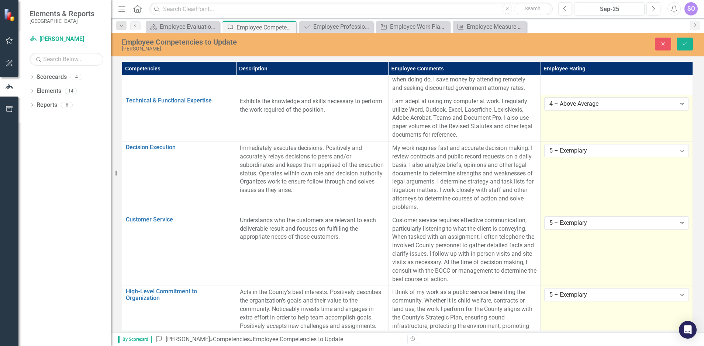
scroll to position [0, 0]
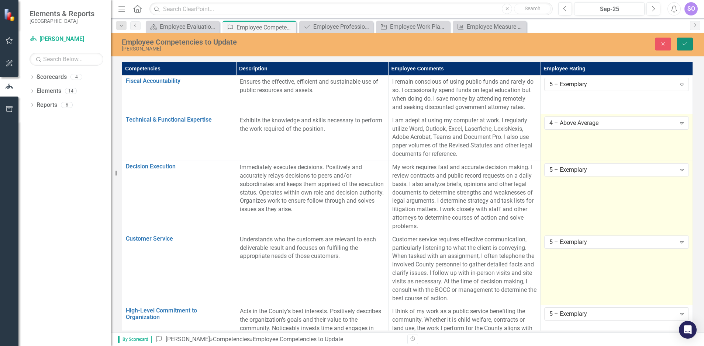
click at [684, 42] on icon "Save" at bounding box center [684, 43] width 7 height 5
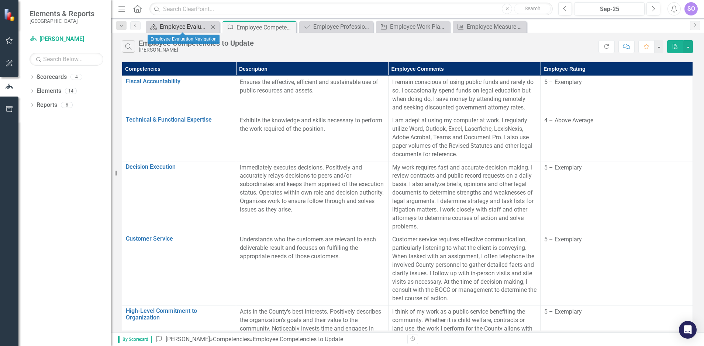
click at [203, 27] on div "Employee Evaluation Navigation" at bounding box center [184, 26] width 49 height 9
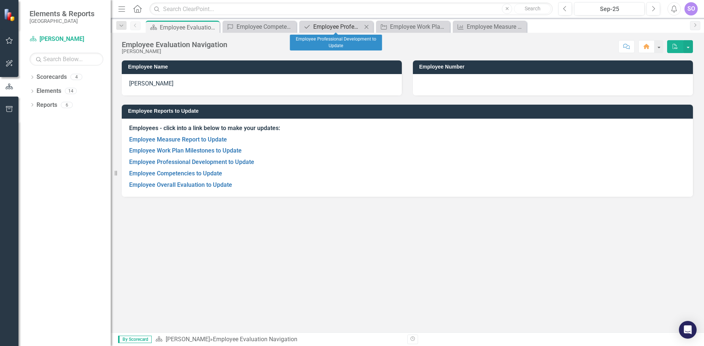
click at [341, 27] on div "Employee Professional Development to Update" at bounding box center [337, 26] width 49 height 9
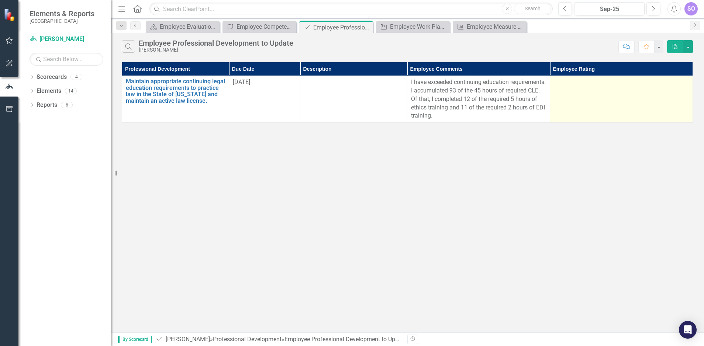
click at [598, 96] on td at bounding box center [621, 99] width 143 height 47
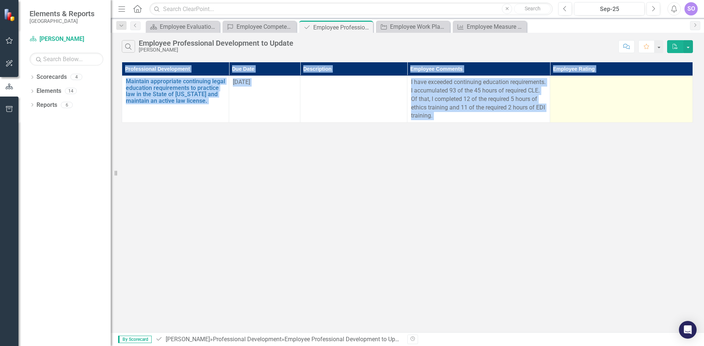
click at [598, 96] on td at bounding box center [621, 99] width 143 height 47
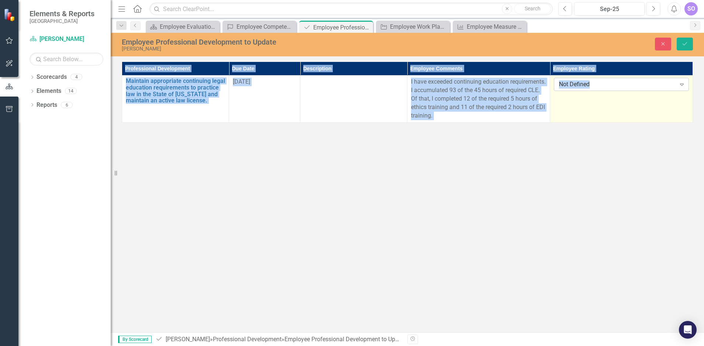
click at [682, 83] on icon "Expand" at bounding box center [681, 85] width 7 height 6
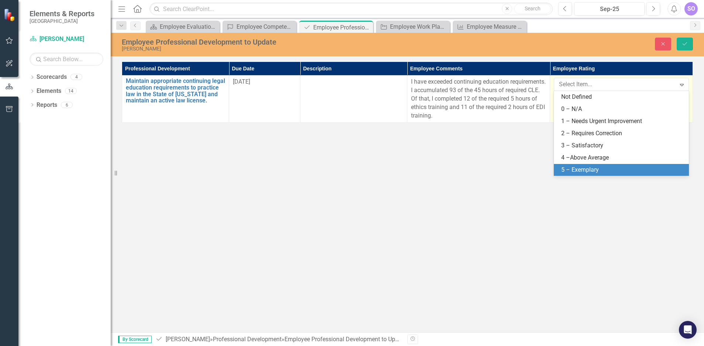
click at [605, 171] on div "5 – Exemplary" at bounding box center [622, 170] width 123 height 8
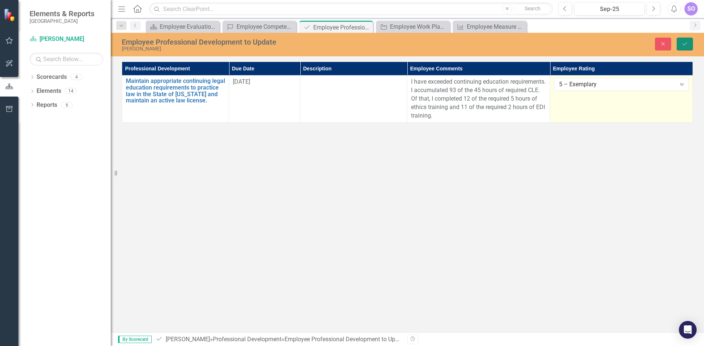
click at [681, 43] on button "Save" at bounding box center [685, 44] width 16 height 13
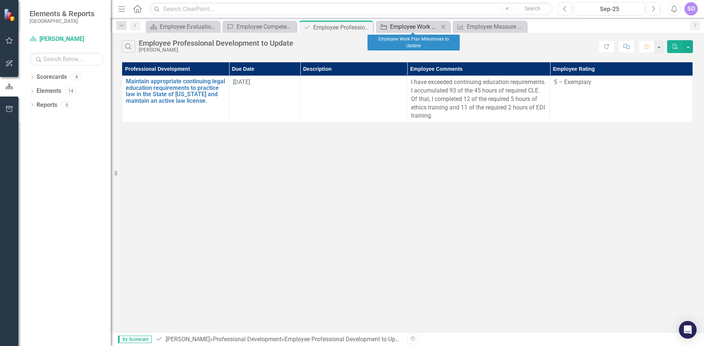
click at [416, 28] on div "Employee Work Plan Milestones to Update" at bounding box center [414, 26] width 49 height 9
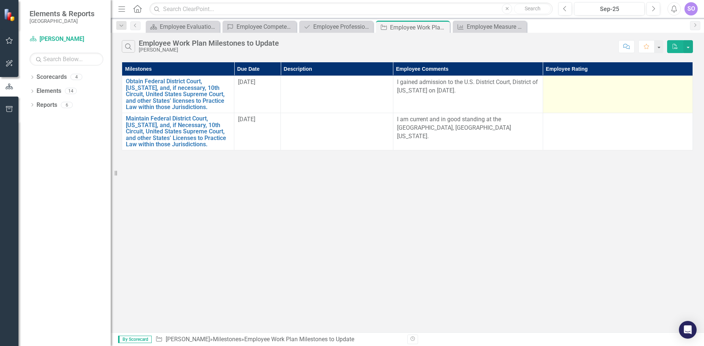
click at [636, 100] on td at bounding box center [618, 94] width 150 height 37
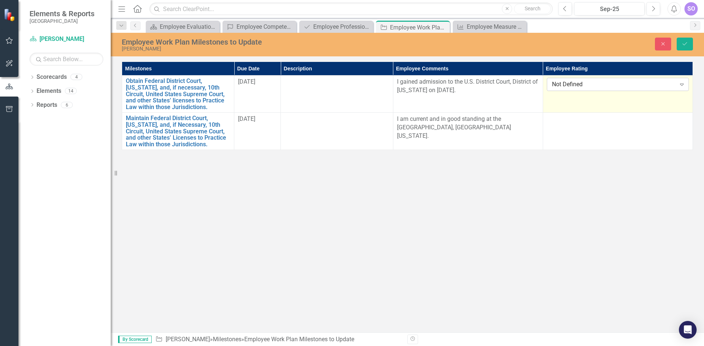
click at [680, 85] on icon "Expand" at bounding box center [681, 85] width 7 height 6
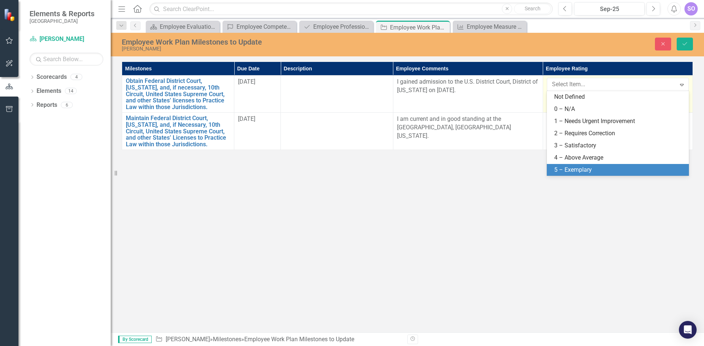
click at [614, 168] on div "5 – Exemplary" at bounding box center [619, 170] width 130 height 8
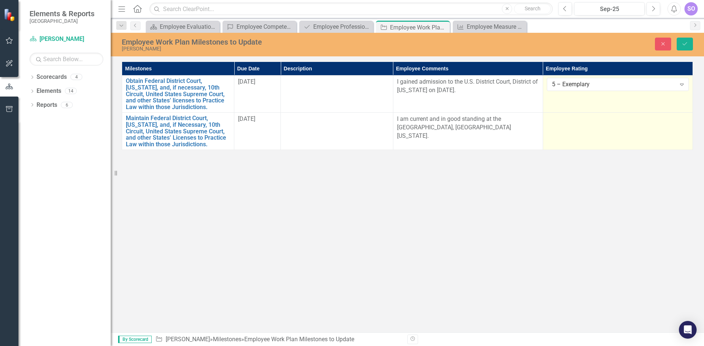
click at [624, 131] on td at bounding box center [618, 131] width 150 height 37
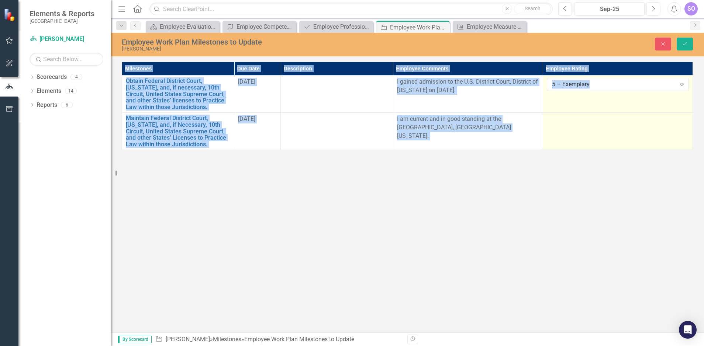
click at [624, 131] on td at bounding box center [618, 131] width 150 height 37
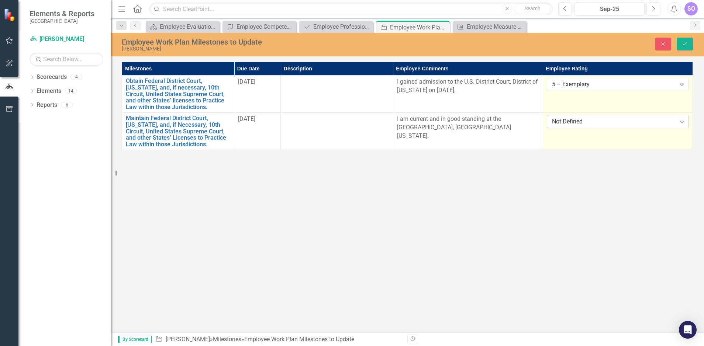
click at [682, 121] on icon "Expand" at bounding box center [681, 122] width 7 height 6
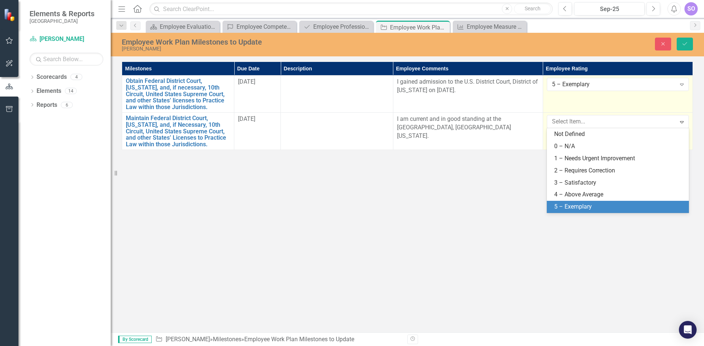
click at [601, 206] on div "5 – Exemplary" at bounding box center [619, 207] width 130 height 8
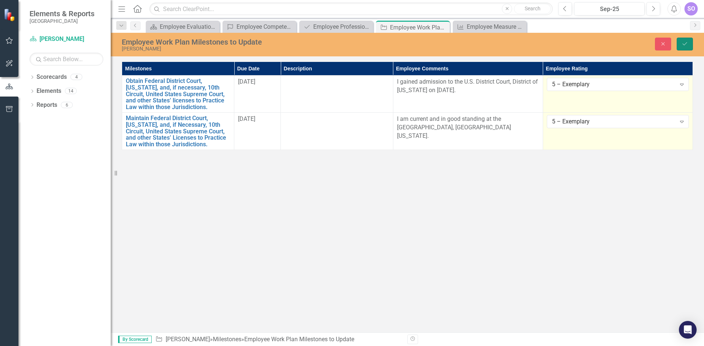
click at [683, 41] on icon "Save" at bounding box center [684, 43] width 7 height 5
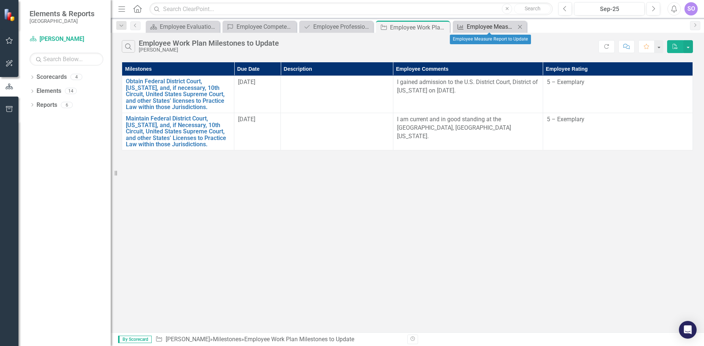
click at [494, 25] on div "Employee Measure Report to Update" at bounding box center [491, 26] width 49 height 9
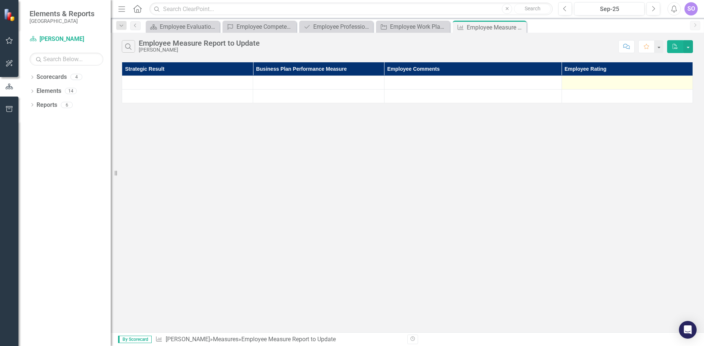
click at [610, 84] on div at bounding box center [626, 82] width 123 height 9
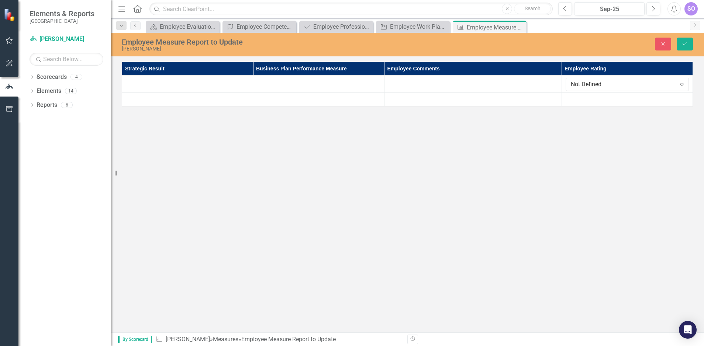
click at [470, 114] on div "Employee Measure Report to Update [PERSON_NAME] Close Save Strategic Result Bus…" at bounding box center [407, 183] width 593 height 300
click at [660, 41] on button "Close" at bounding box center [663, 44] width 16 height 13
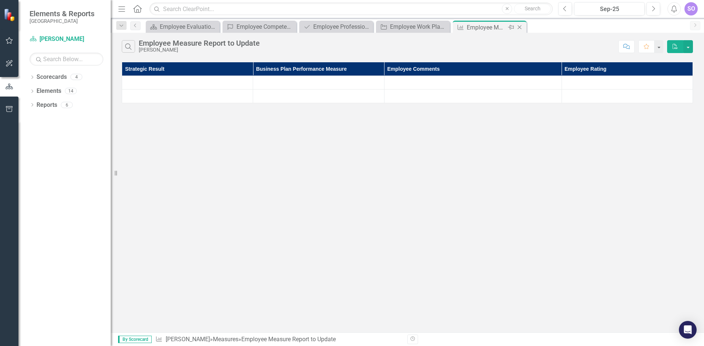
click at [520, 26] on icon "Close" at bounding box center [519, 27] width 7 height 6
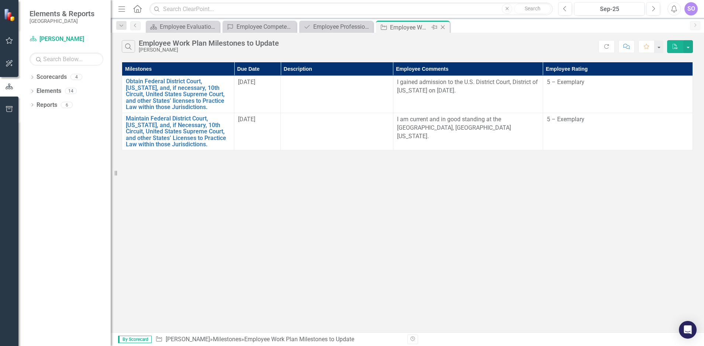
click at [443, 27] on icon "Close" at bounding box center [442, 27] width 7 height 6
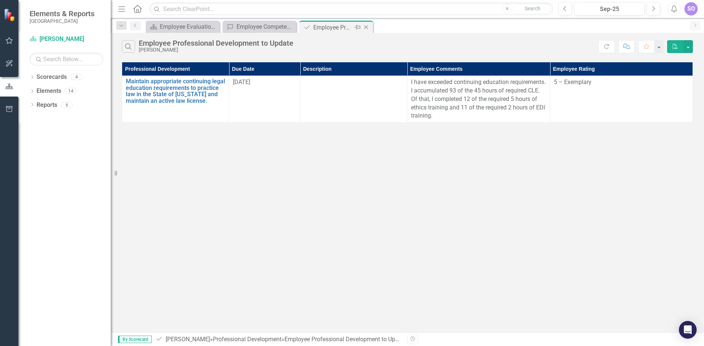
click at [366, 27] on icon at bounding box center [366, 27] width 4 height 4
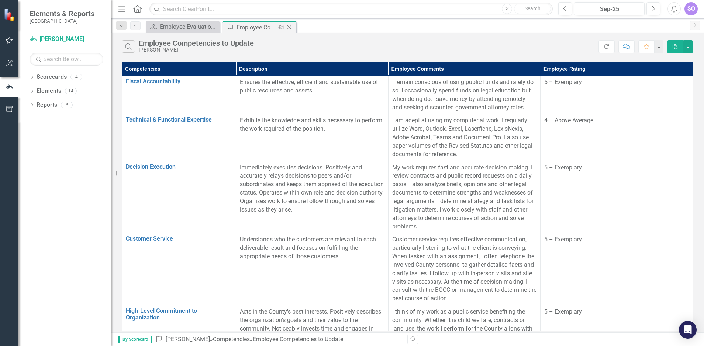
click at [289, 26] on icon "Close" at bounding box center [289, 27] width 7 height 6
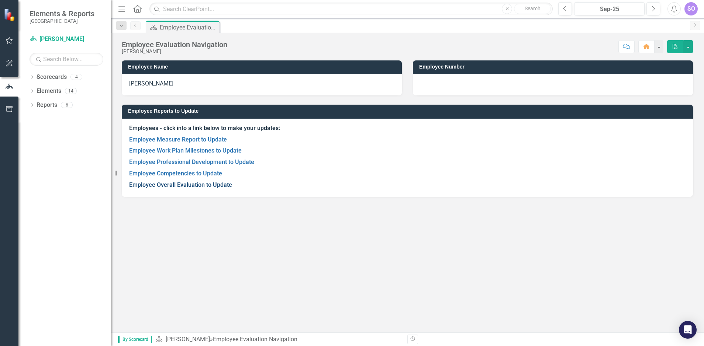
click at [201, 187] on link "Employee Overall Evaluation to Update" at bounding box center [180, 184] width 103 height 7
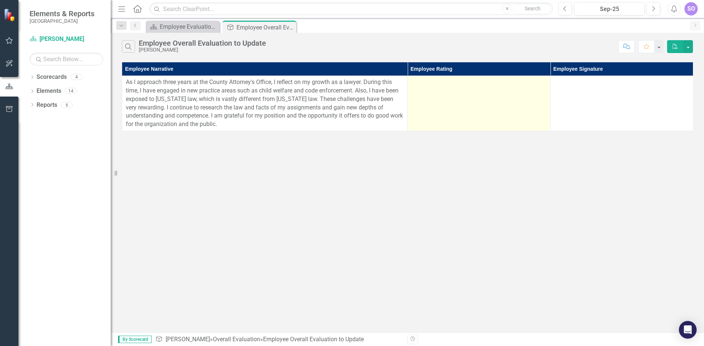
click at [453, 90] on td at bounding box center [479, 103] width 143 height 55
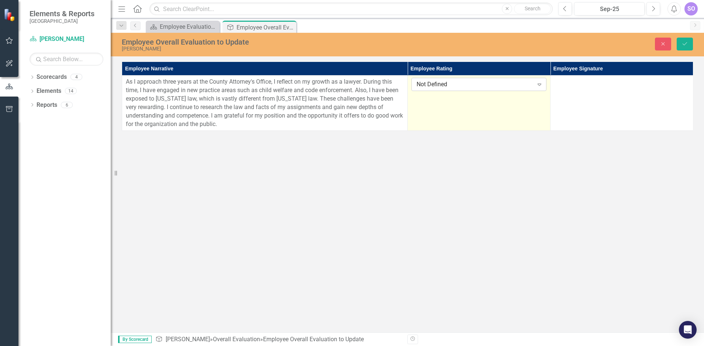
click at [533, 82] on div "Not Defined" at bounding box center [474, 84] width 117 height 8
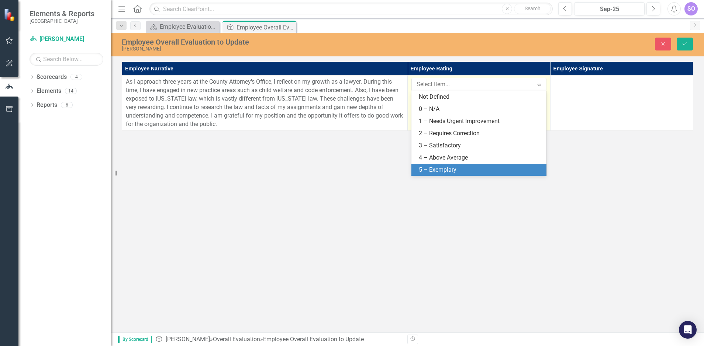
click at [455, 170] on div "5 – Exemplary" at bounding box center [480, 170] width 123 height 8
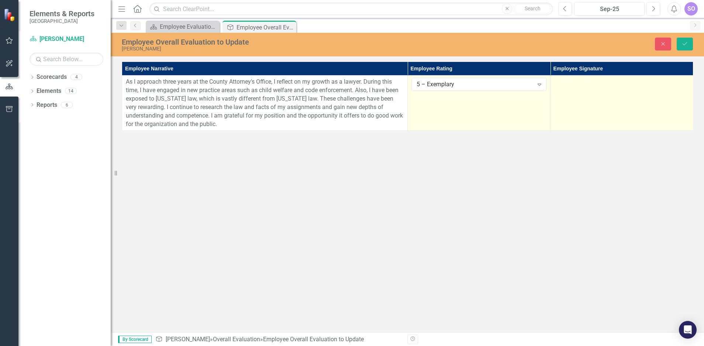
click at [598, 104] on td at bounding box center [621, 103] width 143 height 55
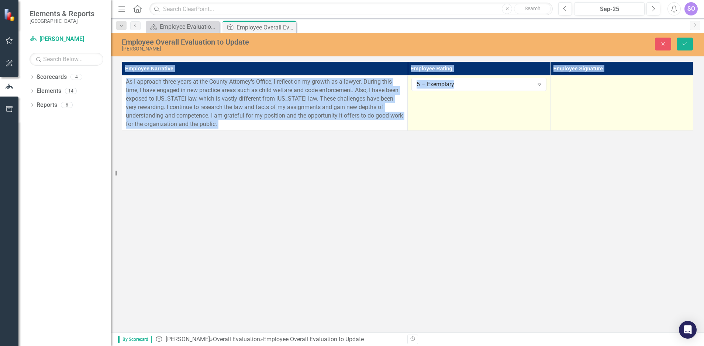
click at [598, 104] on td at bounding box center [621, 103] width 143 height 55
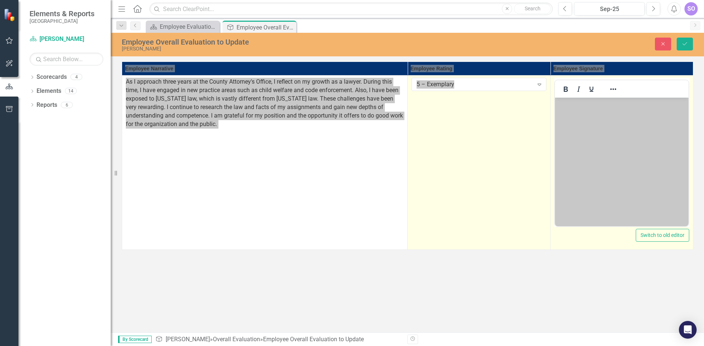
click at [587, 141] on body "Rich Text Area. Press ALT-0 for help." at bounding box center [622, 153] width 134 height 111
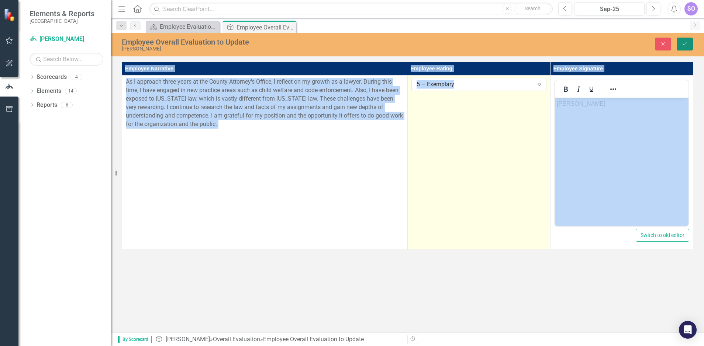
click at [685, 41] on button "Save" at bounding box center [685, 44] width 16 height 13
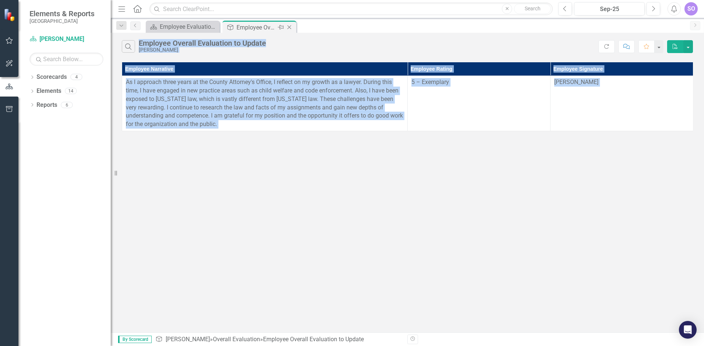
click at [259, 28] on div "Employee Overall Evaluation to Update" at bounding box center [255, 27] width 39 height 9
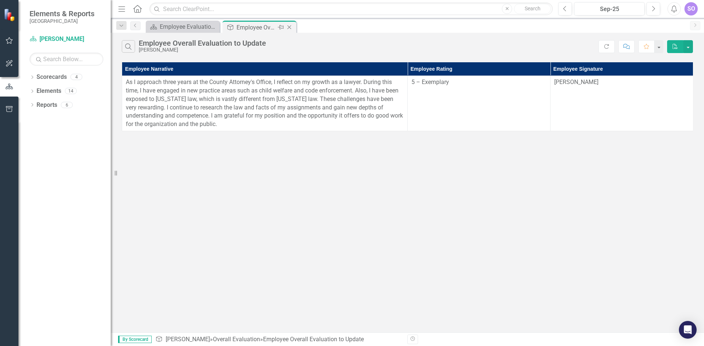
click at [291, 26] on icon "Close" at bounding box center [289, 27] width 7 height 6
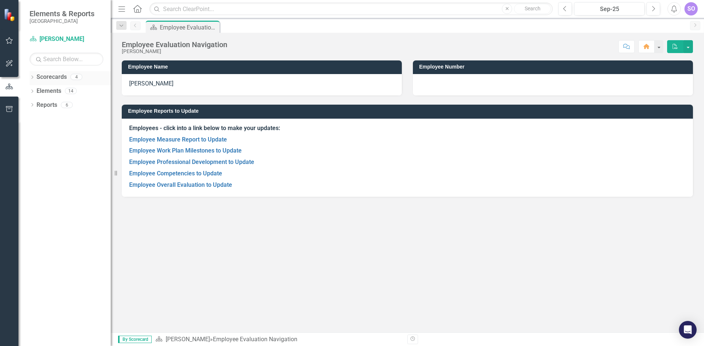
click at [31, 77] on icon "Dropdown" at bounding box center [32, 78] width 5 height 4
click at [31, 77] on icon "Dropdown" at bounding box center [31, 76] width 4 height 5
click at [32, 77] on icon "Dropdown" at bounding box center [32, 78] width 5 height 4
click at [36, 90] on icon "Dropdown" at bounding box center [36, 91] width 6 height 4
click at [44, 103] on icon "Dropdown" at bounding box center [44, 105] width 6 height 4
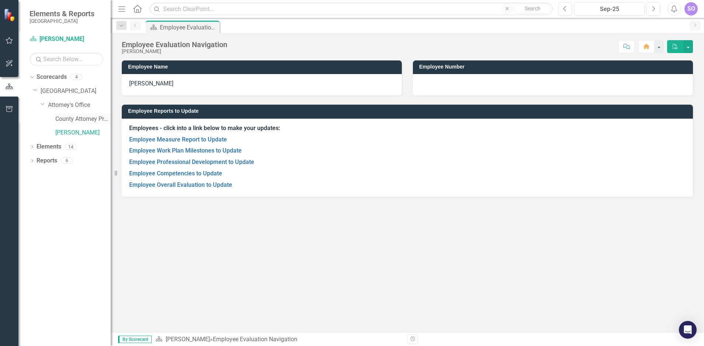
click at [72, 119] on link "County Attorney Program" at bounding box center [82, 119] width 55 height 8
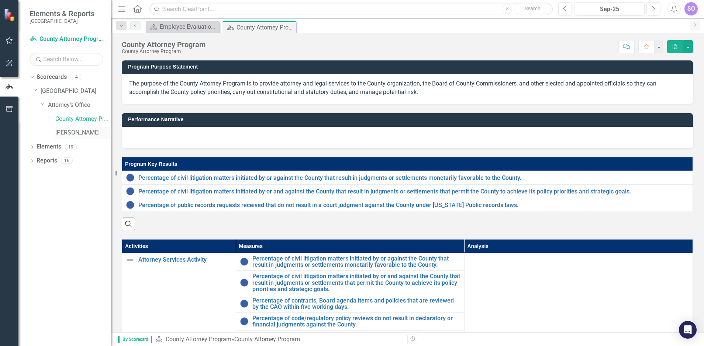
click at [77, 134] on link "[PERSON_NAME]" at bounding box center [82, 133] width 55 height 8
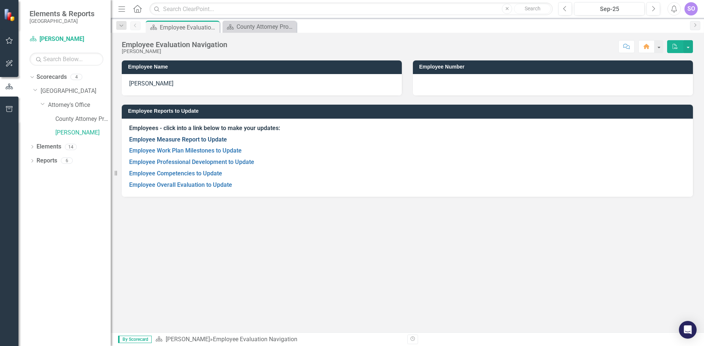
click at [169, 138] on link "Employee Measure Report to Update" at bounding box center [178, 139] width 98 height 7
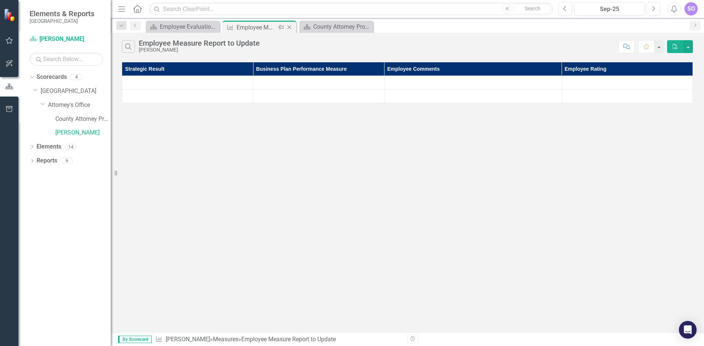
click at [276, 26] on div "Pin" at bounding box center [280, 27] width 9 height 9
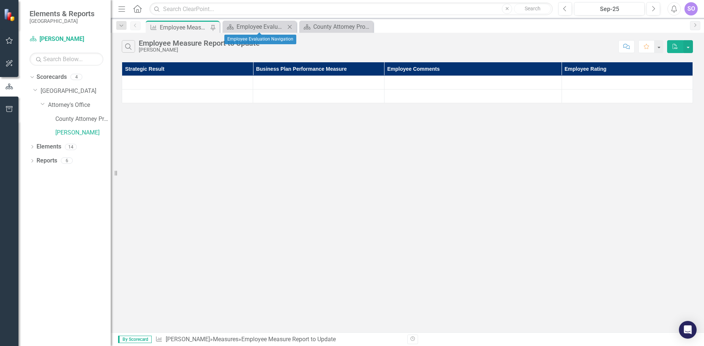
click at [290, 27] on icon "Close" at bounding box center [289, 27] width 7 height 6
click at [63, 132] on link "[PERSON_NAME]" at bounding box center [82, 133] width 55 height 8
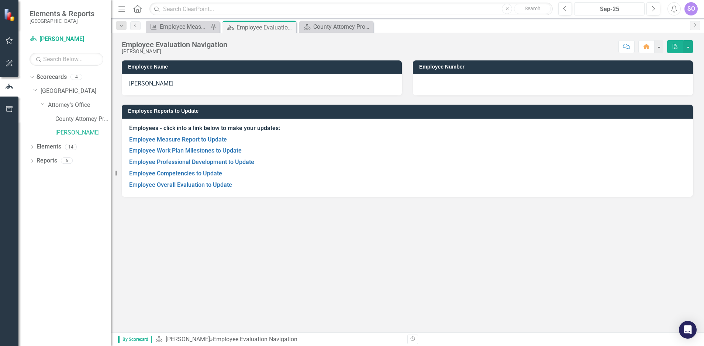
click at [624, 11] on div "Sep-25" at bounding box center [609, 9] width 65 height 9
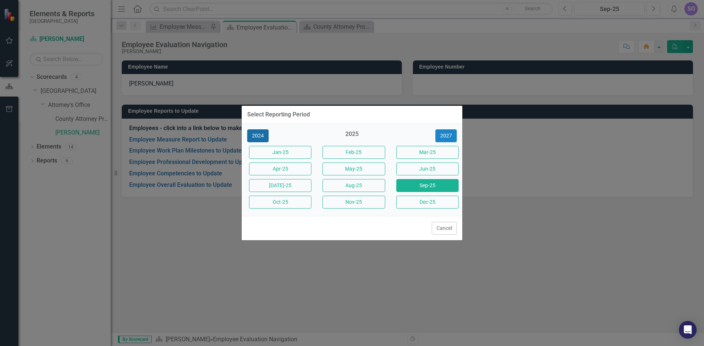
click at [257, 134] on button "2024" at bounding box center [257, 135] width 21 height 13
click at [413, 184] on button "Sep-24" at bounding box center [427, 185] width 62 height 13
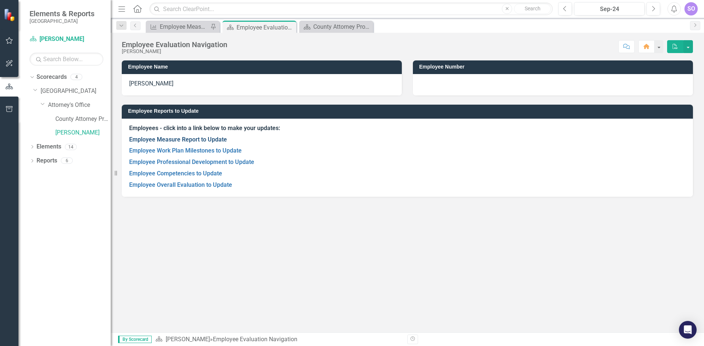
click at [212, 138] on link "Employee Measure Report to Update" at bounding box center [178, 139] width 98 height 7
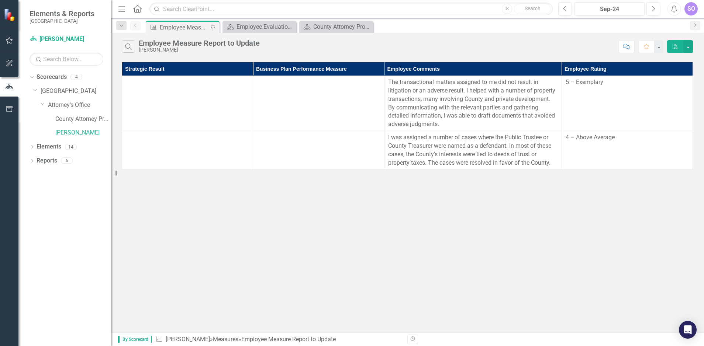
click at [204, 31] on div "Employee Measure Report to Update" at bounding box center [184, 27] width 49 height 9
click at [212, 27] on icon "Pin" at bounding box center [213, 27] width 6 height 7
click at [212, 27] on icon "Close" at bounding box center [212, 27] width 7 height 6
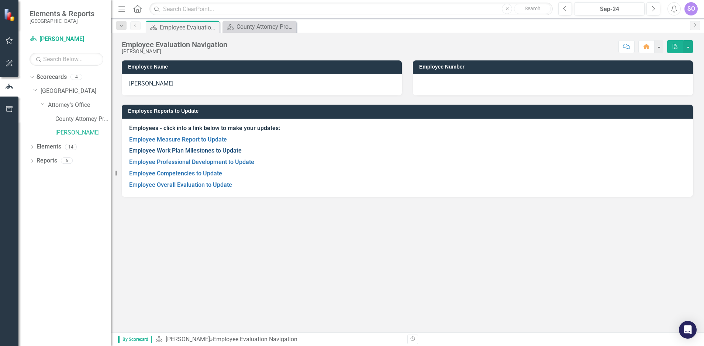
click at [199, 151] on link "Employee Work Plan Milestones to Update" at bounding box center [185, 150] width 113 height 7
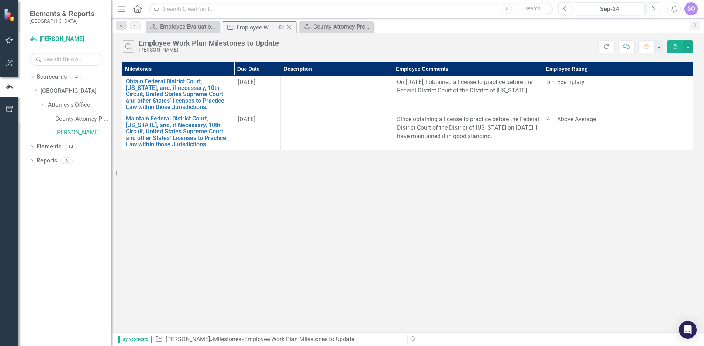
click at [289, 27] on icon at bounding box center [289, 27] width 4 height 4
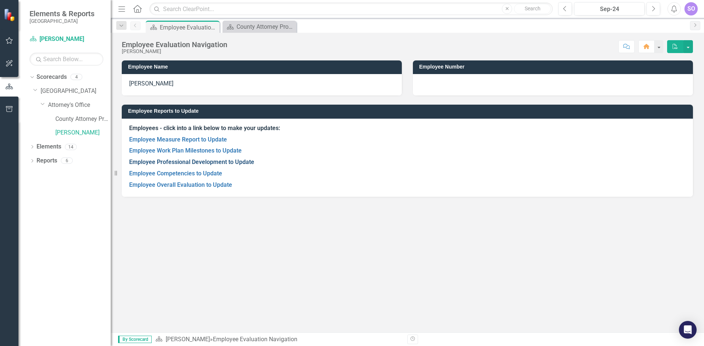
click at [184, 163] on link "Employee Professional Development to Update" at bounding box center [191, 162] width 125 height 7
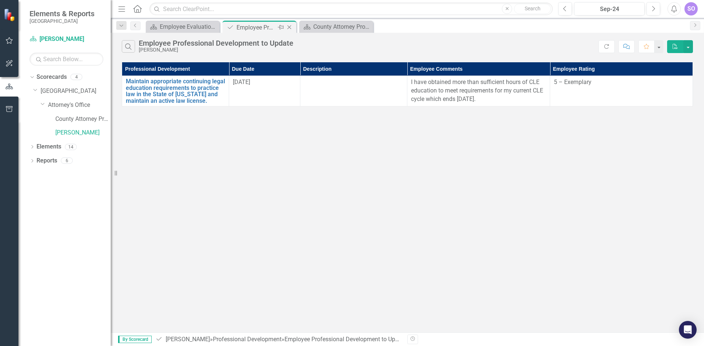
click at [289, 26] on icon "Close" at bounding box center [289, 27] width 7 height 6
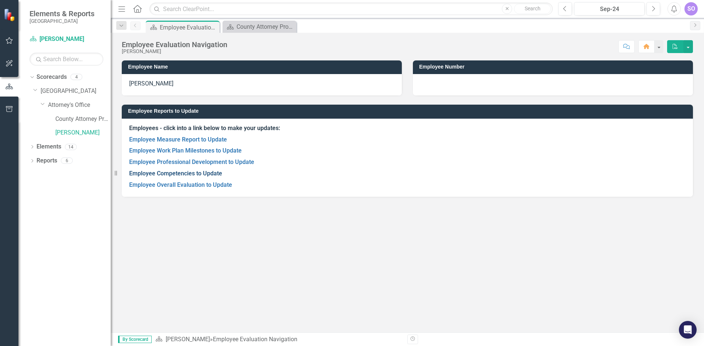
click at [196, 173] on link "Employee Competencies to Update" at bounding box center [175, 173] width 93 height 7
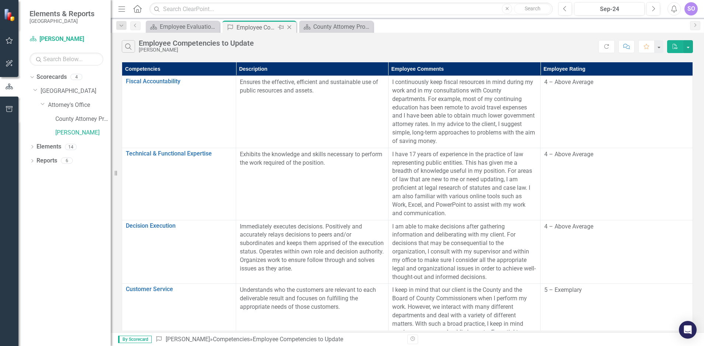
click at [289, 27] on icon at bounding box center [289, 27] width 4 height 4
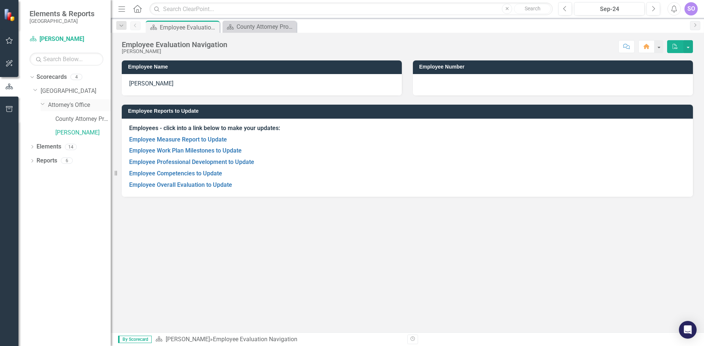
click at [43, 104] on icon "Dropdown" at bounding box center [43, 104] width 4 height 6
click at [35, 89] on icon "Dropdown" at bounding box center [35, 90] width 4 height 6
click at [32, 76] on icon "Dropdown" at bounding box center [31, 76] width 4 height 5
click at [31, 90] on icon "Dropdown" at bounding box center [32, 92] width 5 height 4
click at [32, 91] on icon "Dropdown" at bounding box center [31, 90] width 4 height 5
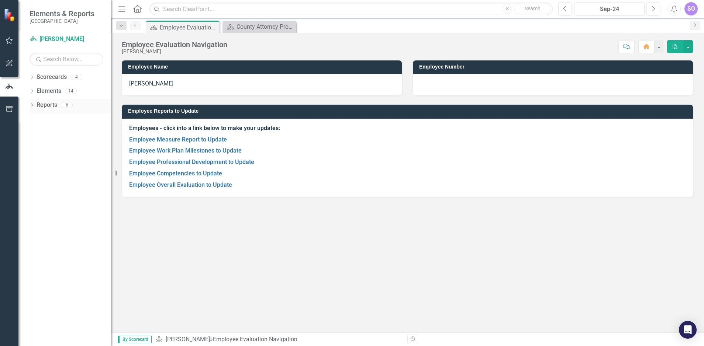
click at [31, 104] on icon "Dropdown" at bounding box center [32, 106] width 5 height 4
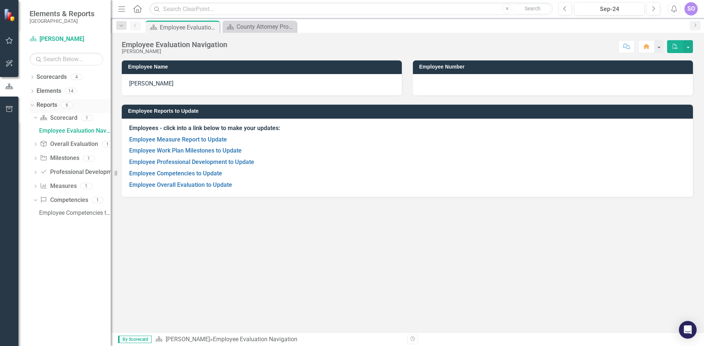
click at [31, 104] on icon "Dropdown" at bounding box center [31, 104] width 4 height 5
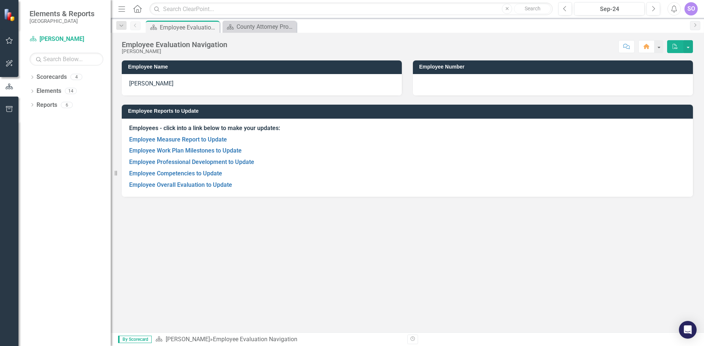
click at [689, 7] on div "SO" at bounding box center [690, 8] width 13 height 13
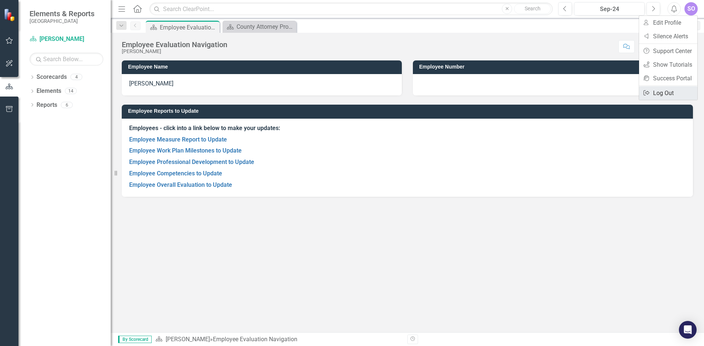
click at [672, 94] on link "Logout Log Out" at bounding box center [668, 93] width 58 height 14
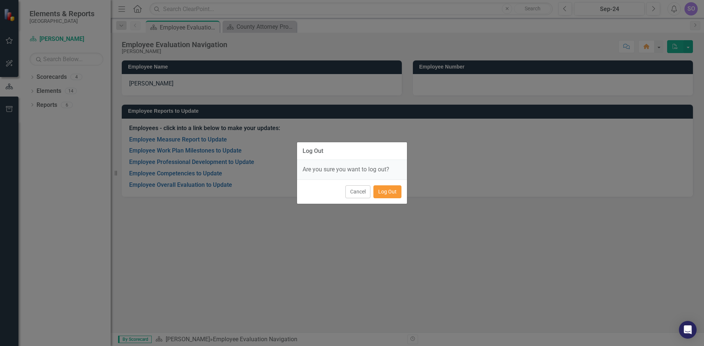
click at [390, 193] on button "Log Out" at bounding box center [387, 192] width 28 height 13
